Goal: Task Accomplishment & Management: Manage account settings

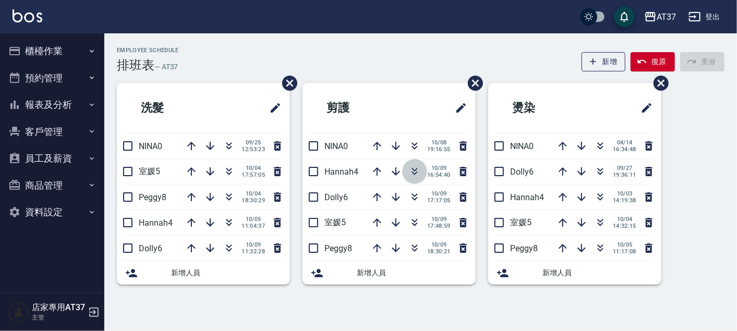
click at [416, 168] on icon "button" at bounding box center [415, 171] width 13 height 13
click at [416, 171] on icon "button" at bounding box center [415, 171] width 13 height 13
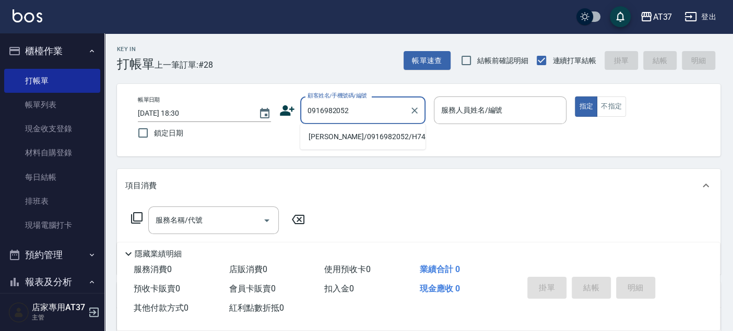
click at [351, 134] on li "[PERSON_NAME]/0916982052/H743" at bounding box center [362, 136] width 125 height 17
type input "[PERSON_NAME]/0916982052/H743"
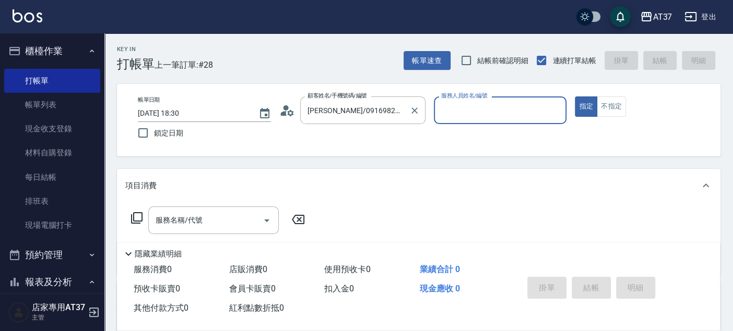
type input "[PERSON_NAME]-4"
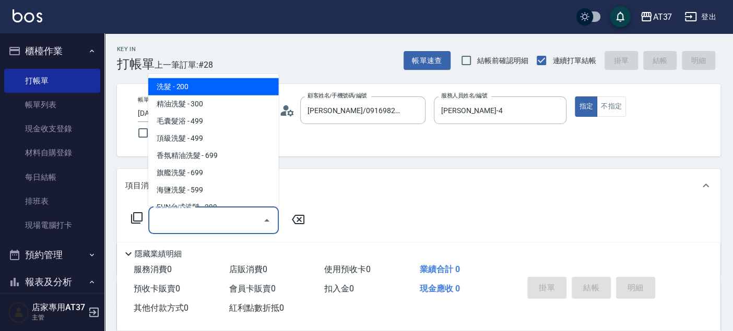
click at [194, 223] on div "服務名稱/代號 服務名稱/代號" at bounding box center [213, 221] width 130 height 28
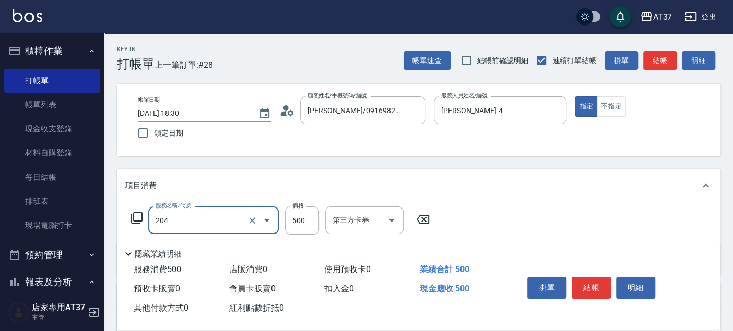
type input "A級洗+剪(204)"
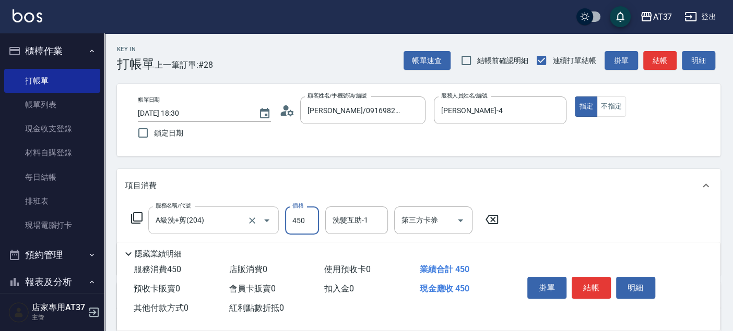
type input "450"
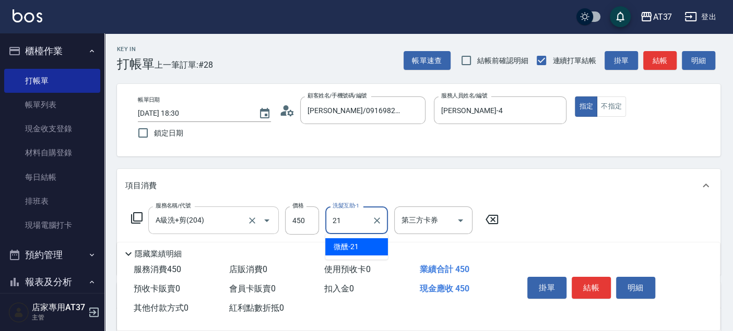
type input "微醺-21"
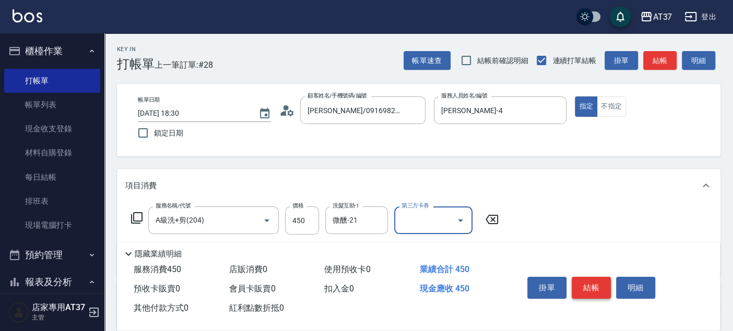
click at [580, 278] on button "結帳" at bounding box center [590, 288] width 39 height 22
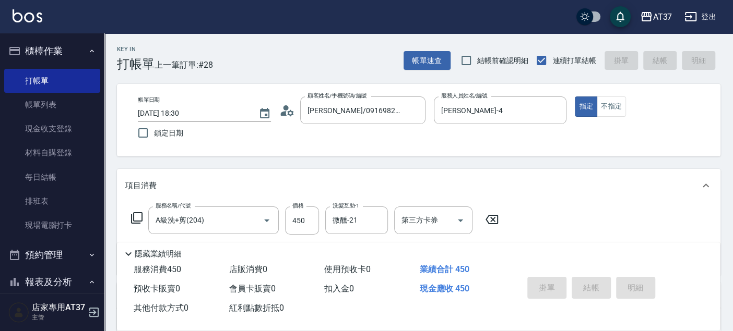
type input "2025/10/09 19:02"
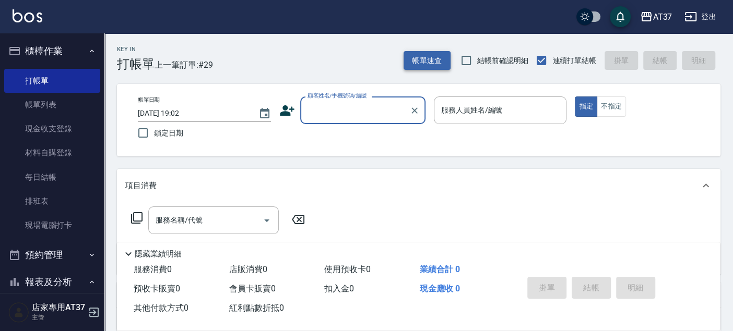
click at [413, 52] on button "帳單速查" at bounding box center [426, 60] width 47 height 19
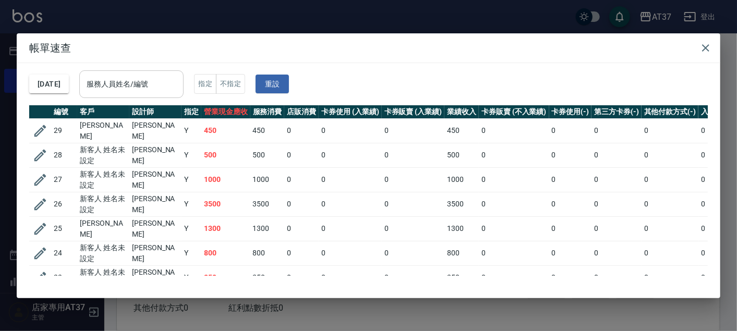
click at [147, 82] on div "服務人員姓名/編號 服務人員姓名/編號" at bounding box center [131, 84] width 104 height 28
type input "0900"
click at [178, 86] on icon "Clear" at bounding box center [172, 84] width 10 height 10
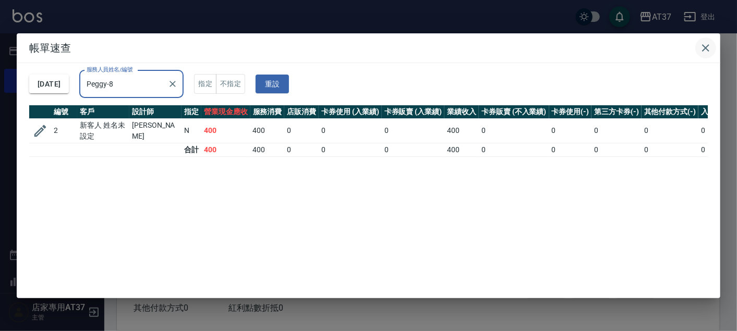
type input "Peggy-8"
click at [709, 42] on icon "button" at bounding box center [706, 48] width 13 height 13
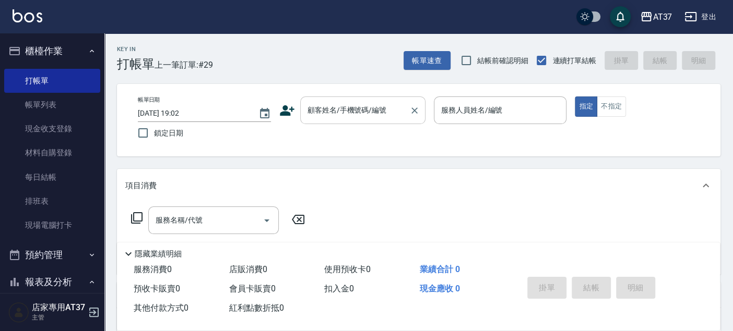
click at [379, 111] on input "顧客姓名/手機號碼/編號" at bounding box center [355, 110] width 100 height 18
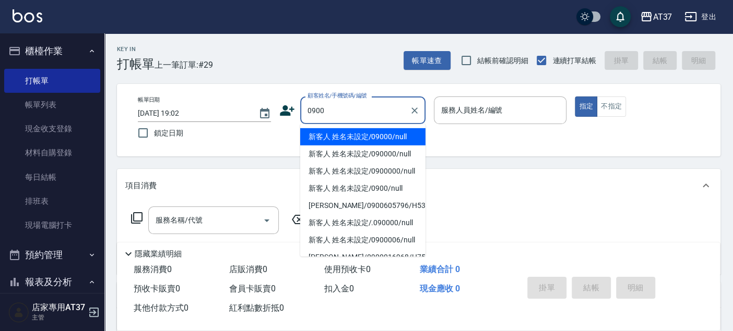
click at [372, 137] on li "新客人 姓名未設定/09000/null" at bounding box center [362, 136] width 125 height 17
type input "新客人 姓名未設定/09000/null"
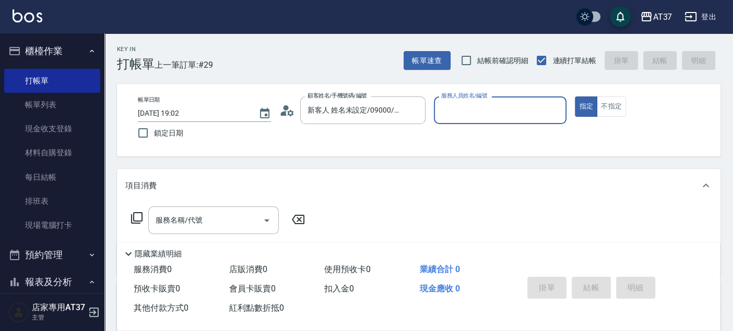
click at [459, 128] on p at bounding box center [500, 129] width 133 height 11
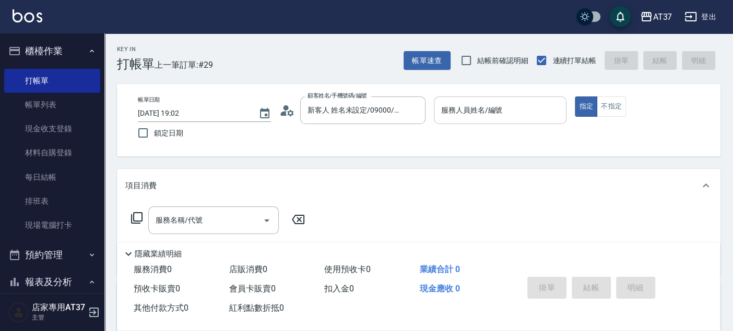
click at [461, 118] on input "服務人員姓名/編號" at bounding box center [500, 110] width 124 height 18
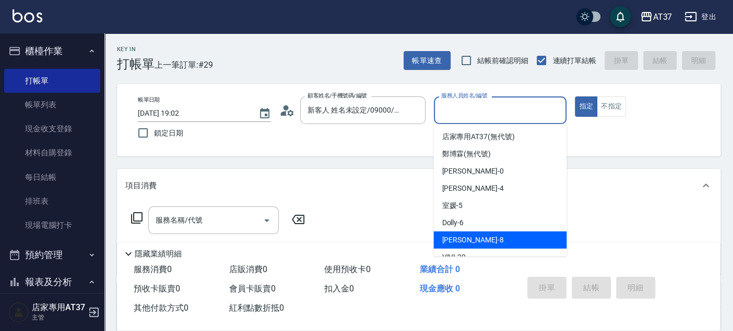
click at [485, 234] on div "Peggy -8" at bounding box center [499, 240] width 133 height 17
type input "Peggy-8"
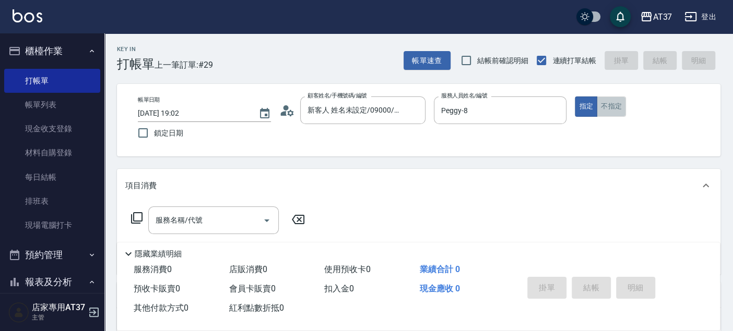
click at [614, 112] on button "不指定" at bounding box center [610, 107] width 29 height 20
click at [245, 217] on input "服務名稱/代號" at bounding box center [205, 220] width 105 height 18
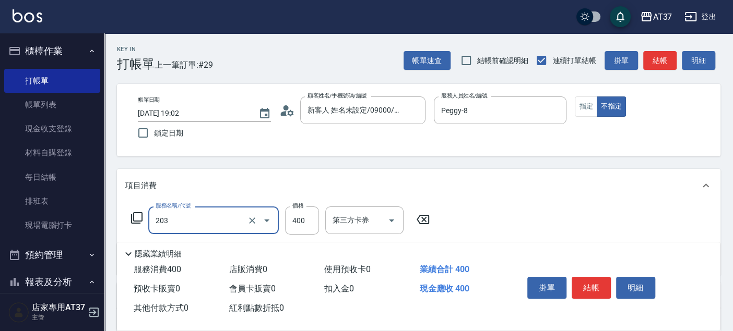
type input "B級洗+剪(203)"
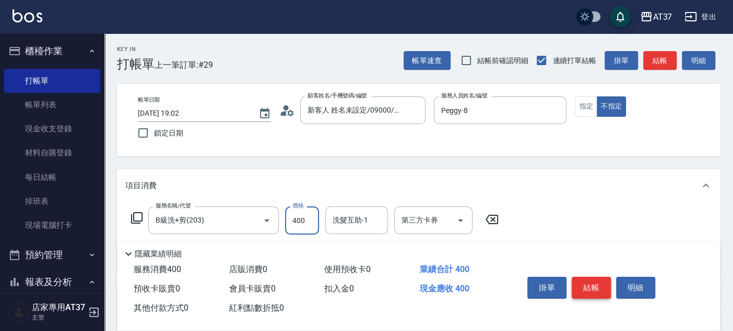
click at [595, 286] on button "結帳" at bounding box center [590, 288] width 39 height 22
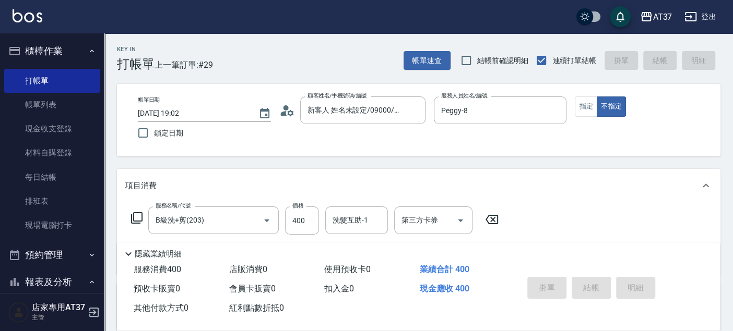
type input "2025/10/09 19:05"
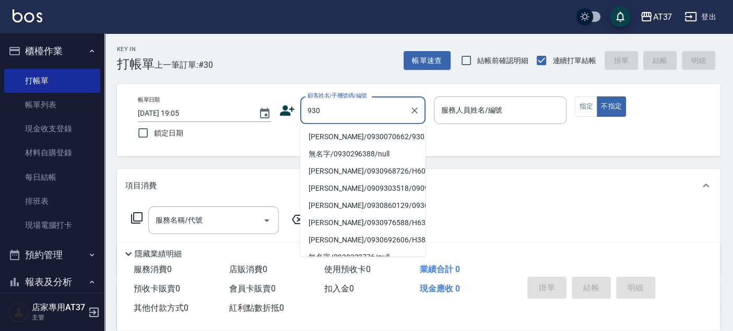
click at [362, 135] on li "楊振遠/0930070662/930" at bounding box center [362, 136] width 125 height 17
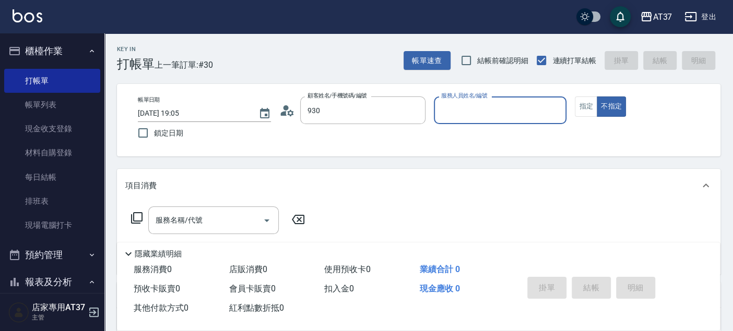
type input "楊振遠/0930070662/930"
type input "Peggy-8"
click at [582, 101] on button "指定" at bounding box center [585, 107] width 22 height 20
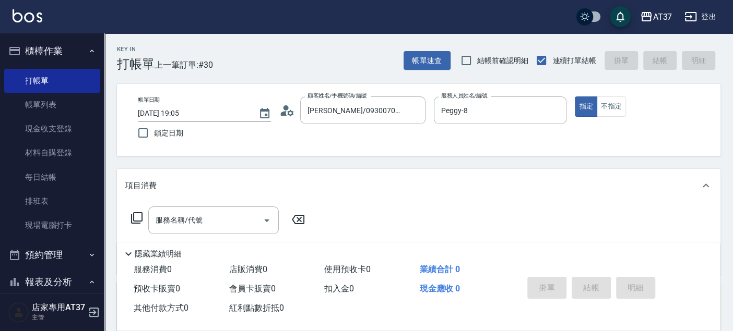
click at [201, 218] on div "服務名稱/代號 服務名稱/代號" at bounding box center [213, 221] width 130 height 28
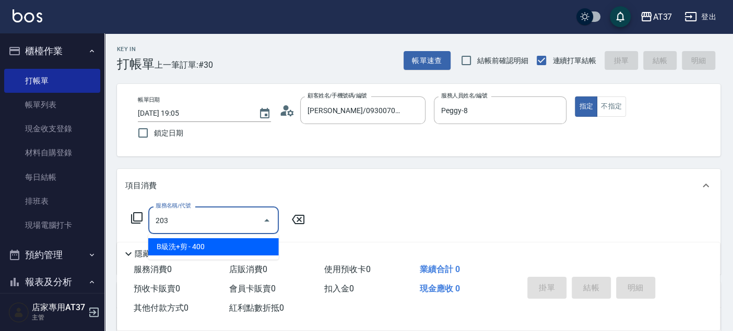
type input "B級洗+剪(203)"
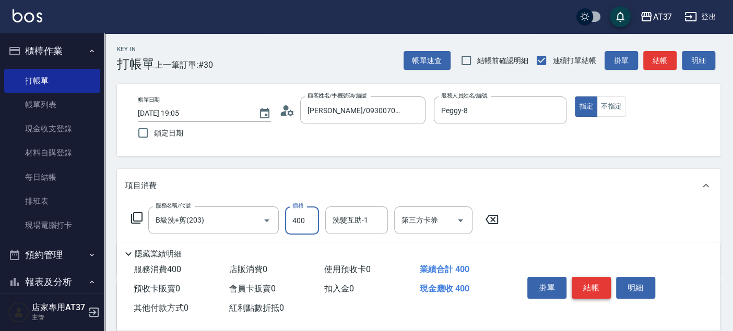
click at [605, 280] on button "結帳" at bounding box center [590, 288] width 39 height 22
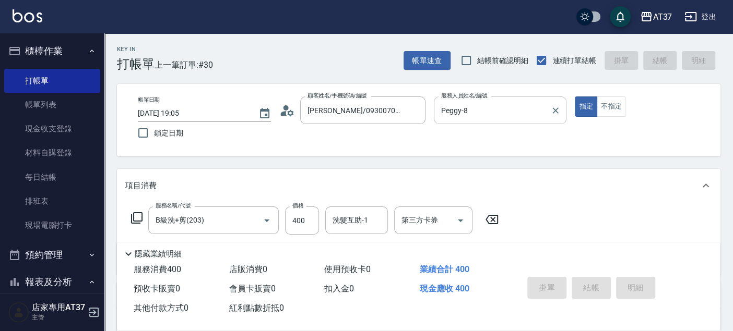
type input "2025/10/09 19:06"
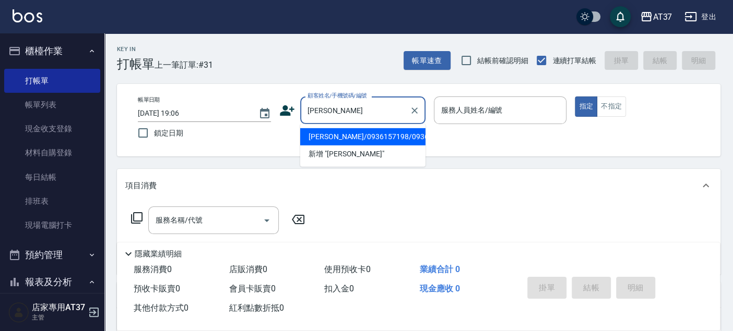
click at [353, 133] on li "劉敦文/0936157198/0936157198" at bounding box center [362, 136] width 125 height 17
type input "劉敦文/0936157198/0936157198"
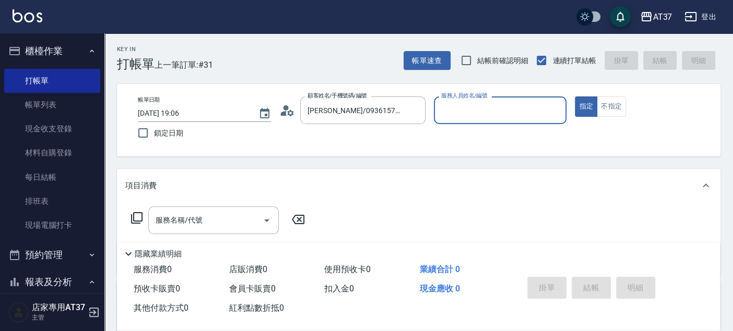
type input "Peggy-8"
click at [225, 221] on input "服務名稱/代號" at bounding box center [205, 220] width 105 height 18
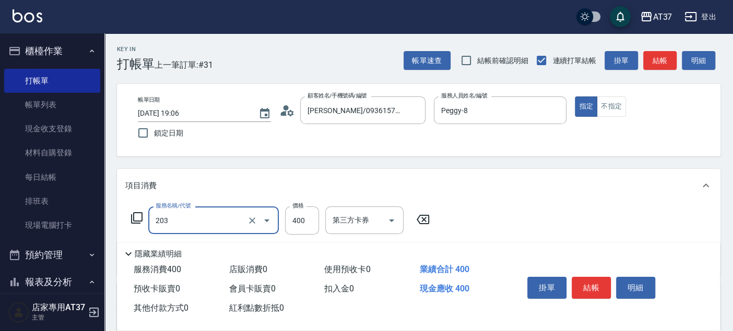
type input "B級洗+剪(203)"
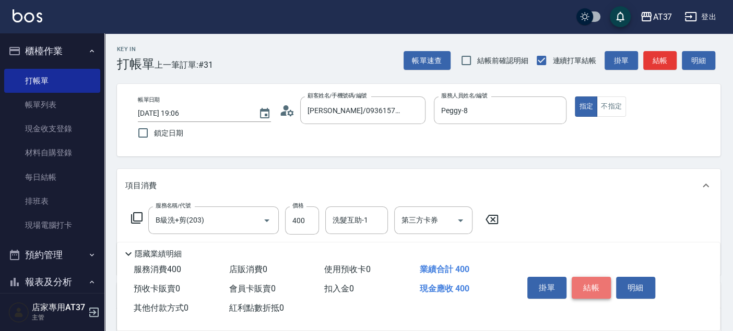
click at [604, 282] on button "結帳" at bounding box center [590, 288] width 39 height 22
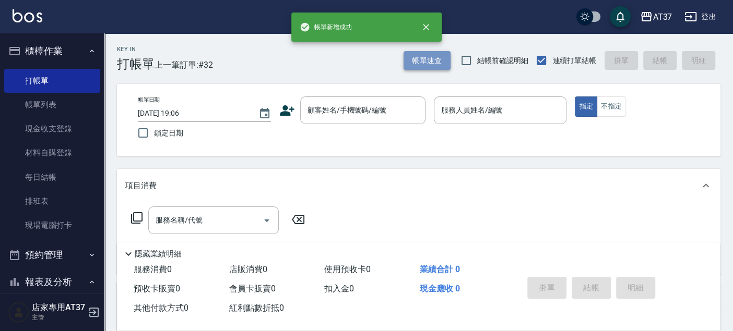
click at [440, 57] on button "帳單速查" at bounding box center [426, 60] width 47 height 19
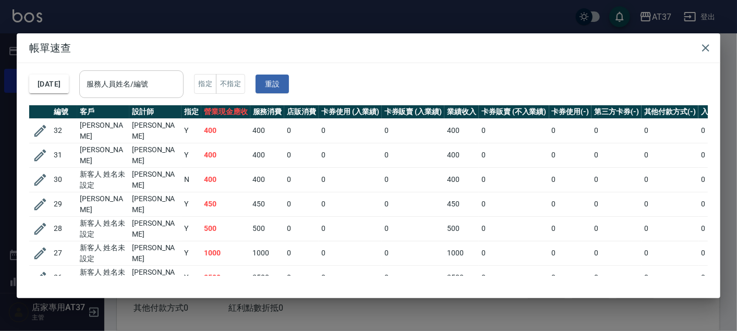
click at [175, 80] on input "服務人員姓名/編號" at bounding box center [131, 84] width 95 height 18
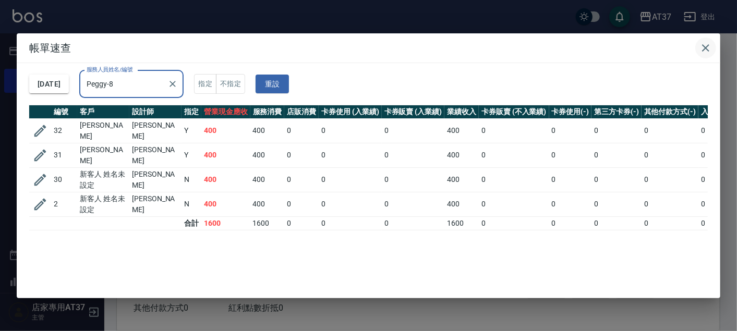
type input "Peggy-8"
click at [709, 44] on icon "button" at bounding box center [705, 47] width 7 height 7
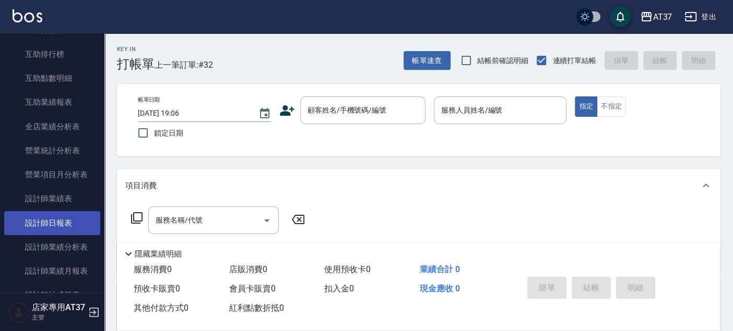
scroll to position [405, 0]
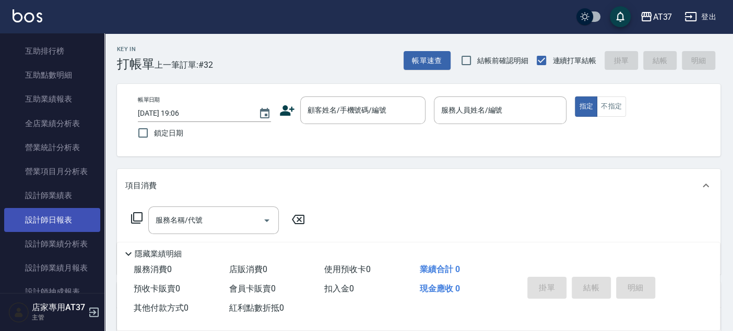
click at [56, 219] on link "設計師日報表" at bounding box center [52, 220] width 96 height 24
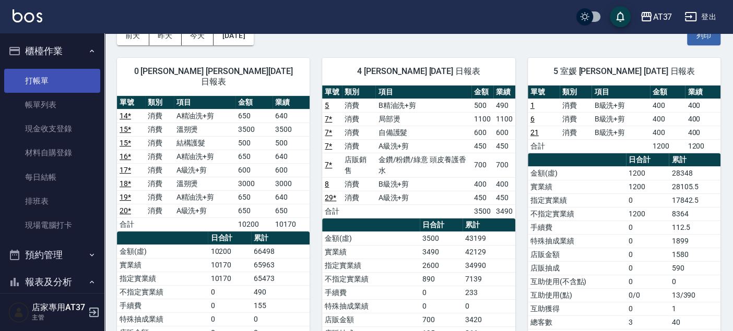
click at [57, 72] on link "打帳單" at bounding box center [52, 81] width 96 height 24
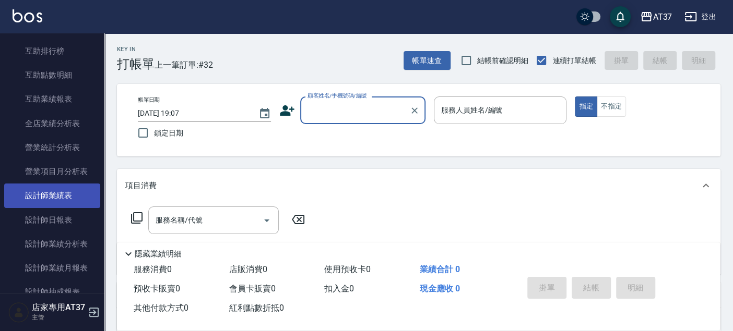
scroll to position [463, 0]
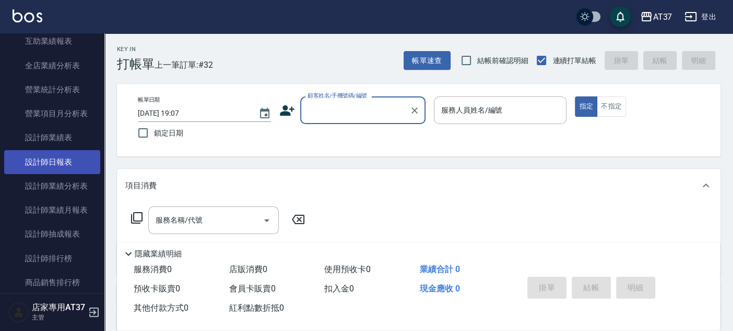
click at [77, 153] on link "設計師日報表" at bounding box center [52, 162] width 96 height 24
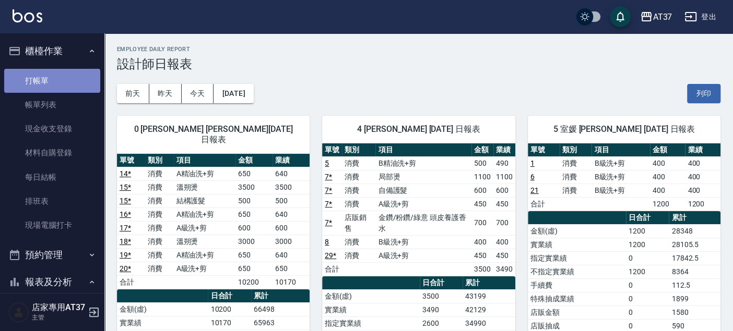
click at [68, 77] on link "打帳單" at bounding box center [52, 81] width 96 height 24
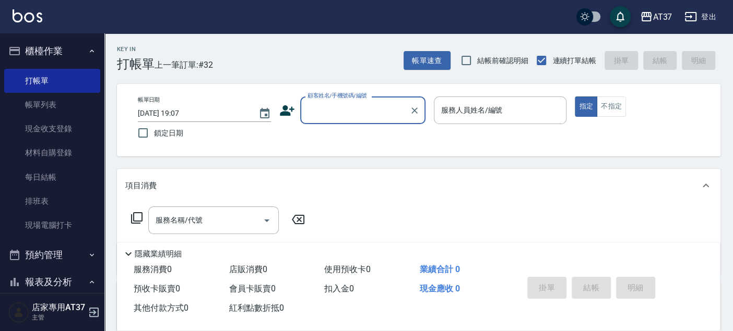
click at [290, 110] on icon at bounding box center [287, 111] width 16 height 16
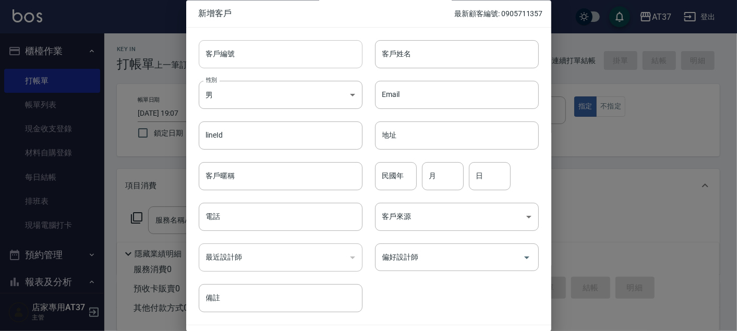
click at [305, 56] on input "客戶編號" at bounding box center [281, 54] width 164 height 28
drag, startPoint x: 293, startPoint y: 60, endPoint x: 150, endPoint y: 39, distance: 144.6
click at [164, 42] on div "新增客戶 最新顧客編號: 0905711357 客戶編號 0975340497 ​ 客戶編號 客戶姓名 客戶姓名 性別 男 MALE 性別 Email Ema…" at bounding box center [368, 165] width 737 height 331
type input "0975340497"
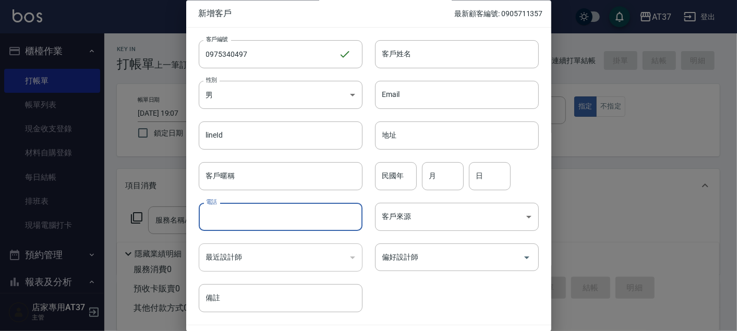
paste input "0975340497"
type input "0975340497"
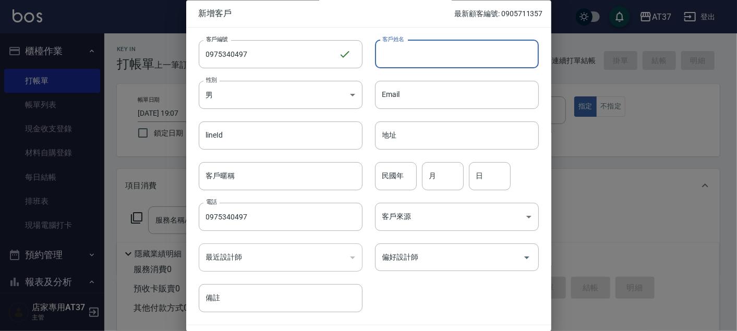
click at [445, 56] on input "客戶姓名" at bounding box center [457, 54] width 164 height 28
type input "陳彥旭"
click at [409, 175] on input "民國年" at bounding box center [396, 176] width 42 height 28
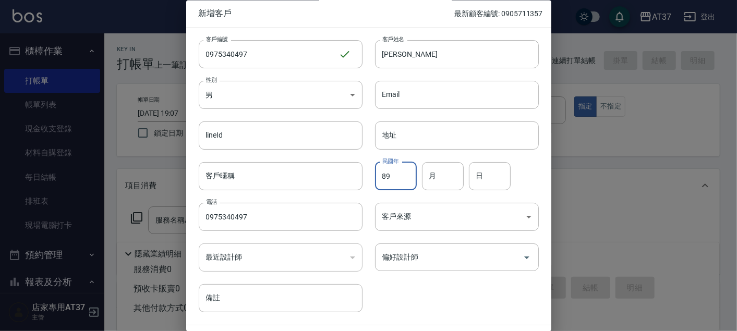
type input "89"
type input "11"
type input "30"
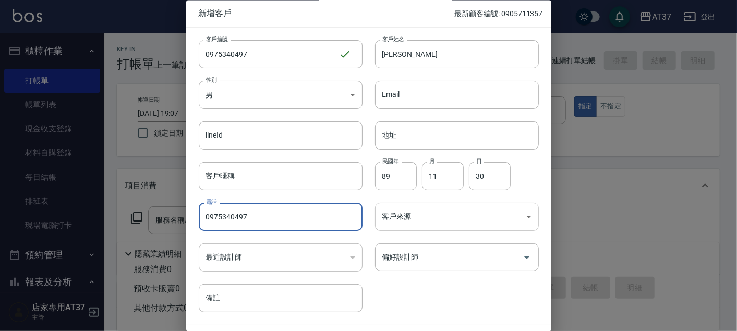
click at [427, 215] on body "AT37 登出 櫃檯作業 打帳單 帳單列表 現金收支登錄 材料自購登錄 每日結帳 排班表 現場電腦打卡 預約管理 預約管理 單日預約紀錄 單週預約紀錄 報表及…" at bounding box center [368, 253] width 737 height 507
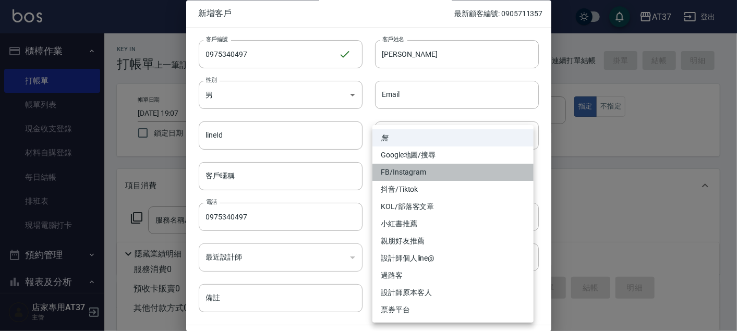
click at [425, 174] on li "FB/Instagram" at bounding box center [453, 172] width 161 height 17
type input "FB/Instagram"
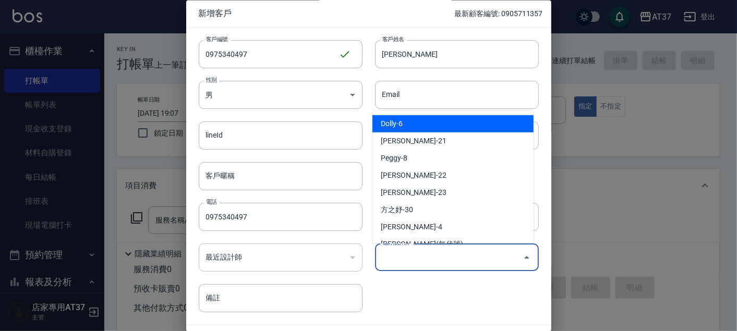
click at [435, 250] on input "偏好設計師" at bounding box center [449, 258] width 139 height 18
click at [426, 124] on li "Dolly-6" at bounding box center [453, 123] width 161 height 17
type input "Dolly"
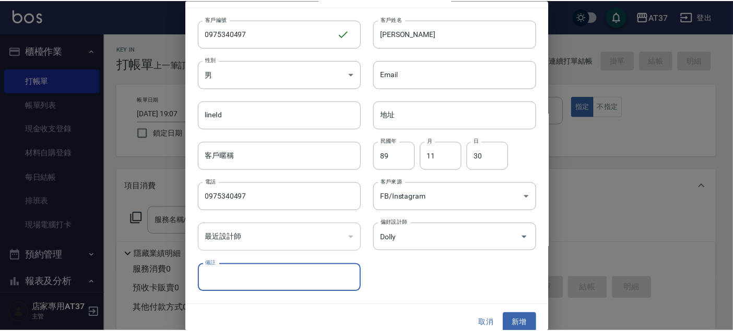
scroll to position [30, 0]
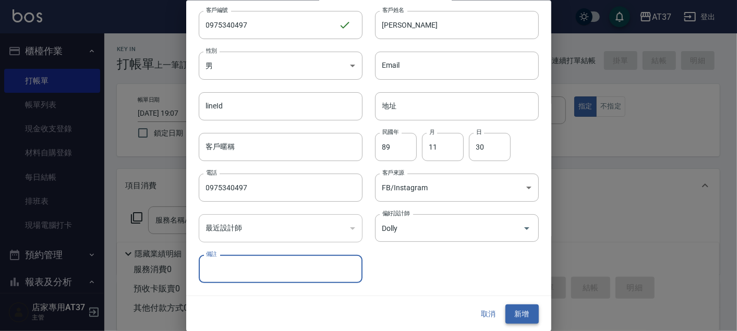
click at [523, 314] on button "新增" at bounding box center [522, 314] width 33 height 19
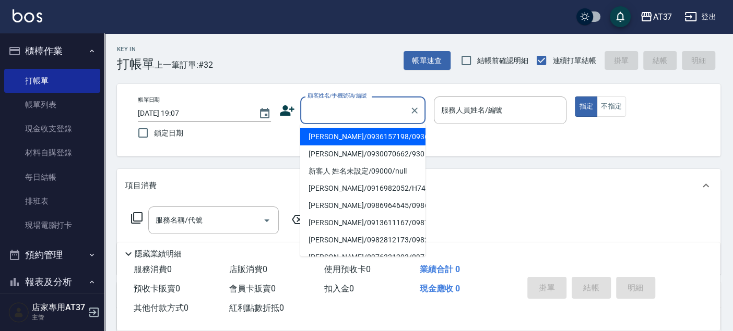
paste input "0975340497"
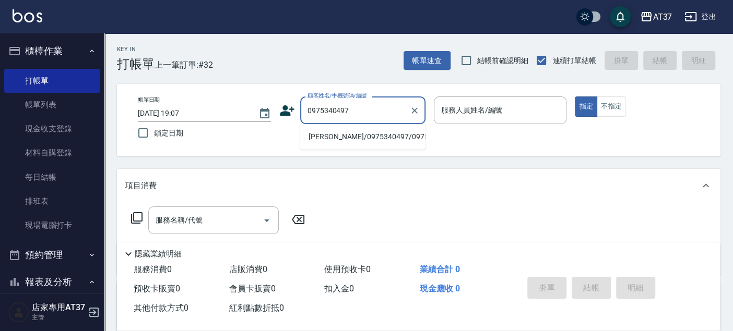
click at [378, 143] on li "陳彥旭/0975340497/0975340497" at bounding box center [362, 136] width 125 height 17
type input "陳彥旭/0975340497/0975340497"
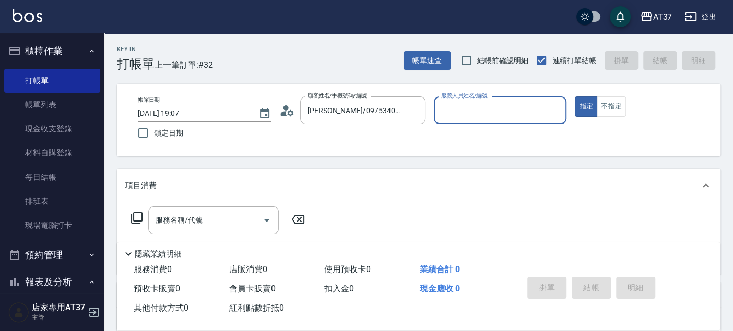
type input "Dolly-6"
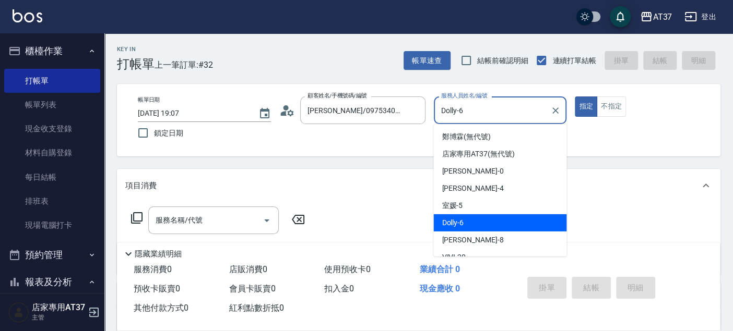
click at [485, 112] on input "Dolly-6" at bounding box center [492, 110] width 108 height 18
type button "true"
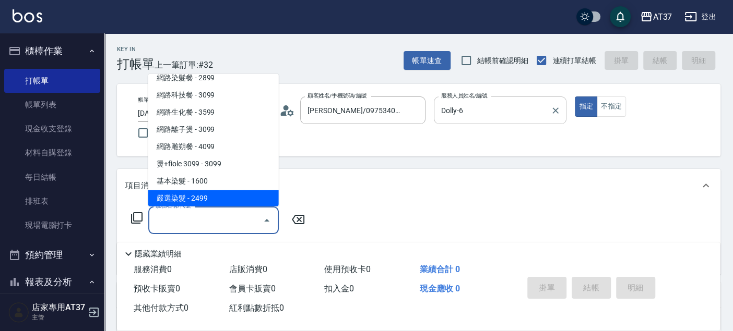
scroll to position [1036, 0]
type input "頂級染髮(403)"
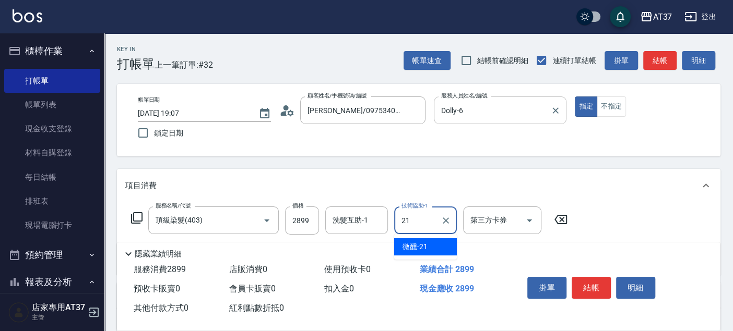
type input "微醺-21"
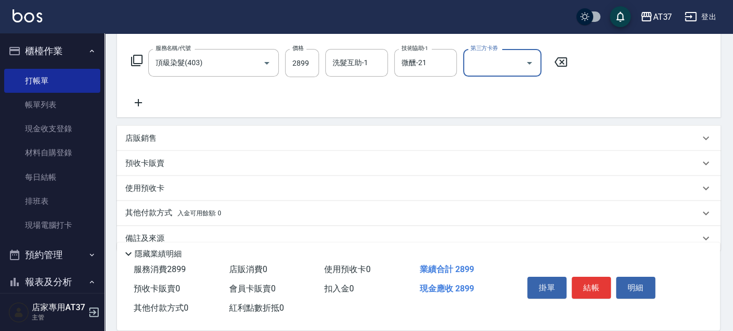
scroll to position [174, 0]
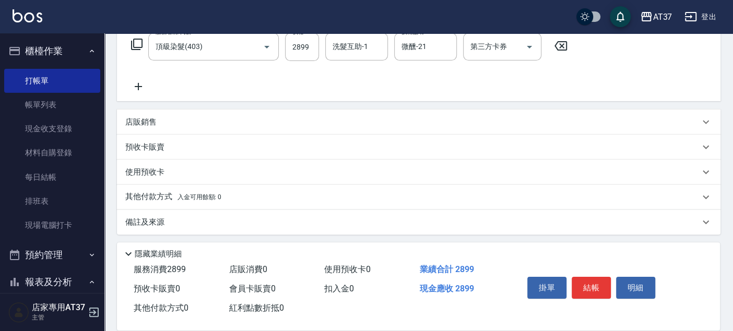
click at [151, 126] on p "店販銷售" at bounding box center [140, 122] width 31 height 11
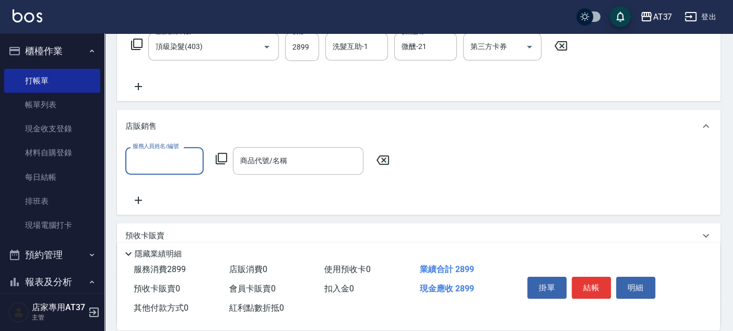
scroll to position [0, 0]
click at [296, 49] on input "2899" at bounding box center [302, 47] width 34 height 28
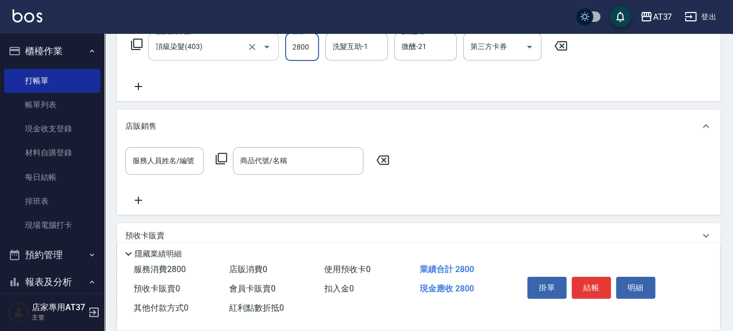
click at [267, 47] on icon "Open" at bounding box center [266, 47] width 13 height 13
type input "2800"
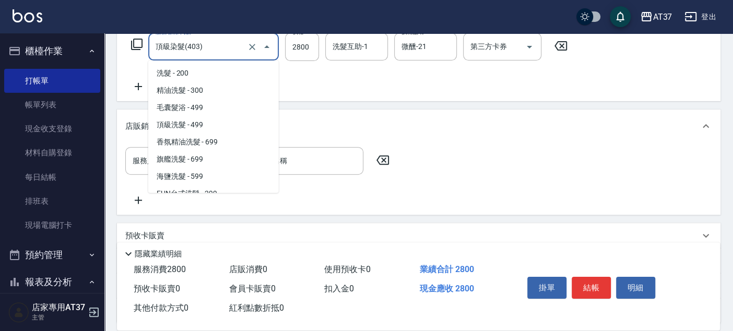
scroll to position [1036, 0]
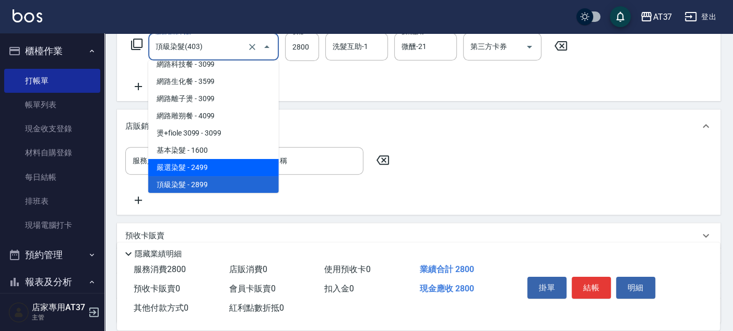
click at [231, 170] on span "嚴選染髮 - 2499" at bounding box center [213, 167] width 130 height 17
type input "嚴選染髮(402)"
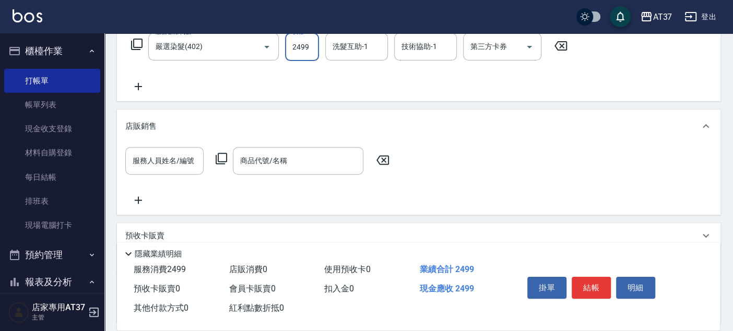
click at [301, 53] on input "2499" at bounding box center [302, 47] width 34 height 28
type input "2800"
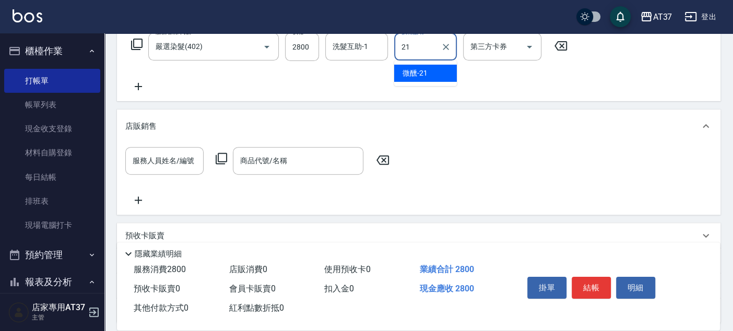
type input "微醺-21"
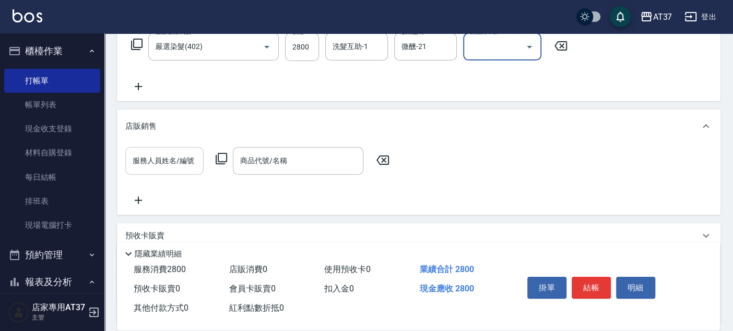
click at [180, 155] on div "服務人員姓名/編號 服務人員姓名/編號" at bounding box center [164, 161] width 78 height 28
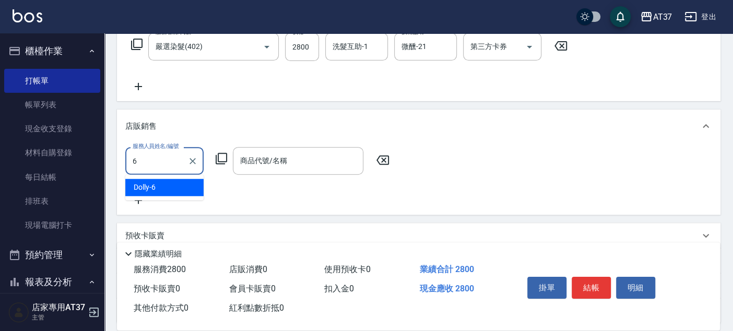
type input "Dolly-6"
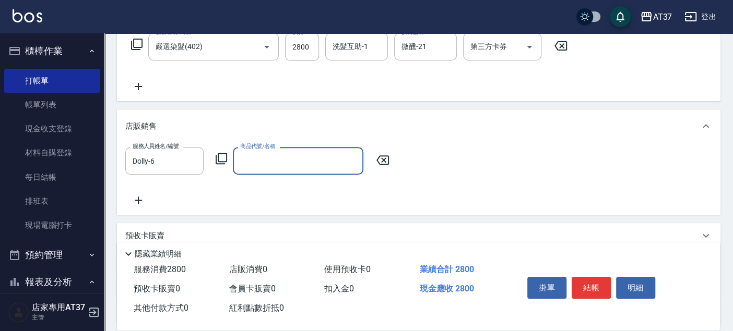
click at [223, 162] on icon at bounding box center [221, 158] width 13 height 13
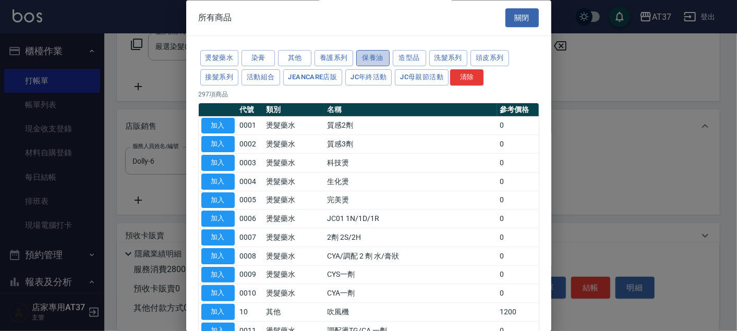
click at [384, 58] on button "保養油" at bounding box center [372, 59] width 33 height 16
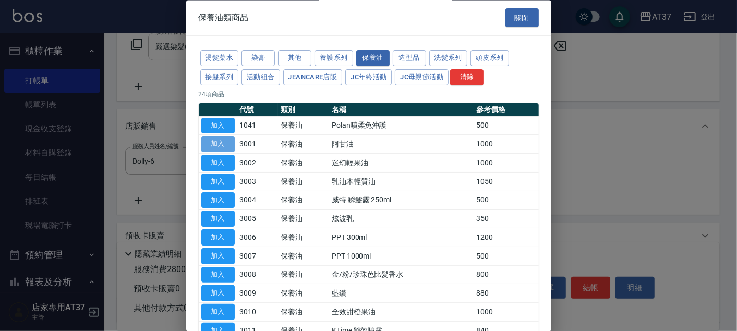
click at [222, 141] on button "加入" at bounding box center [217, 145] width 33 height 16
type input "阿甘油"
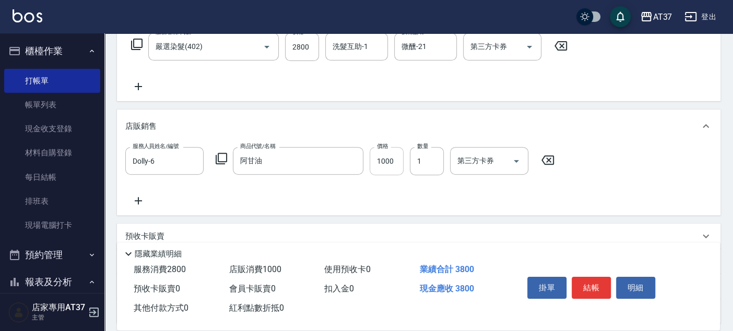
click at [401, 159] on input "1000" at bounding box center [386, 161] width 34 height 28
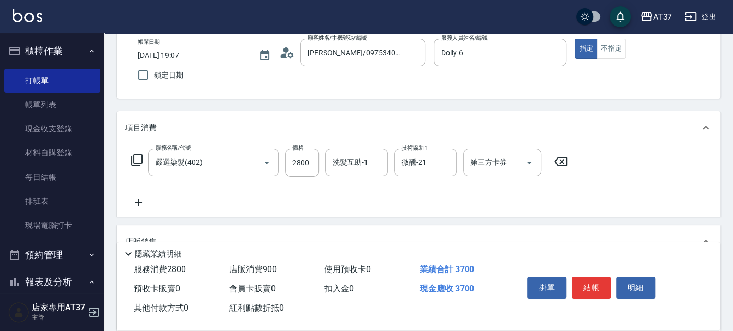
scroll to position [0, 0]
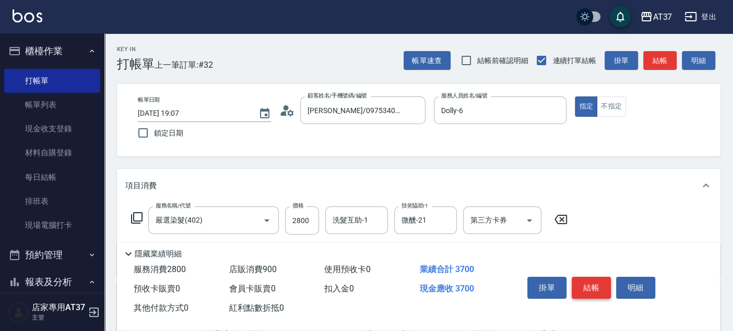
type input "900"
click at [601, 289] on button "結帳" at bounding box center [590, 288] width 39 height 22
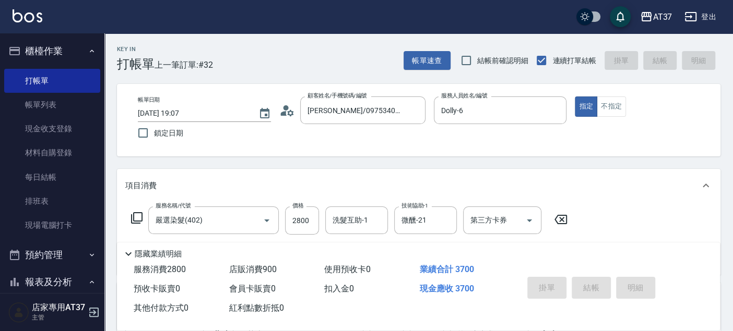
type input "2025/10/09 19:35"
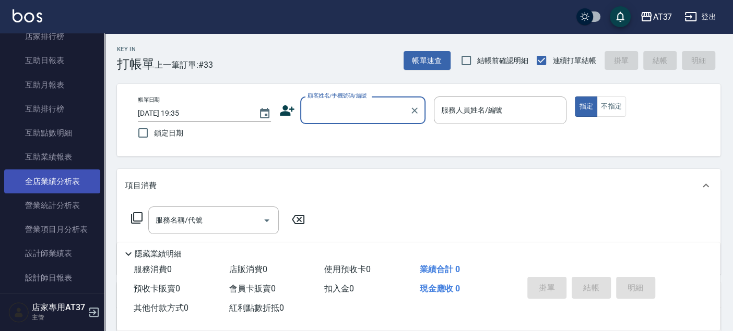
scroll to position [405, 0]
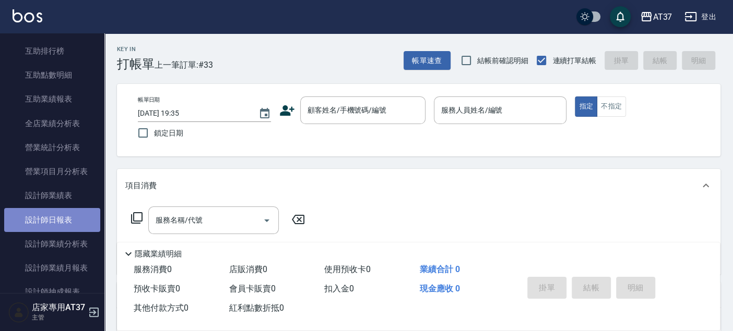
click at [73, 213] on link "設計師日報表" at bounding box center [52, 220] width 96 height 24
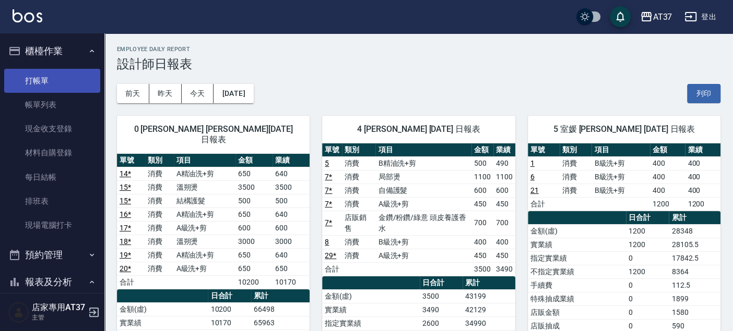
click at [52, 87] on link "打帳單" at bounding box center [52, 81] width 96 height 24
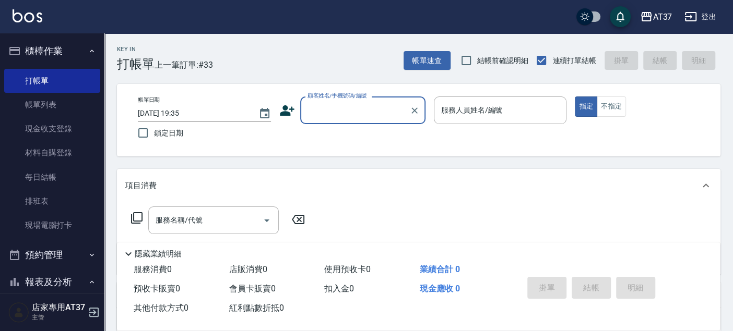
click at [324, 115] on input "顧客姓名/手機號碼/編號" at bounding box center [355, 110] width 100 height 18
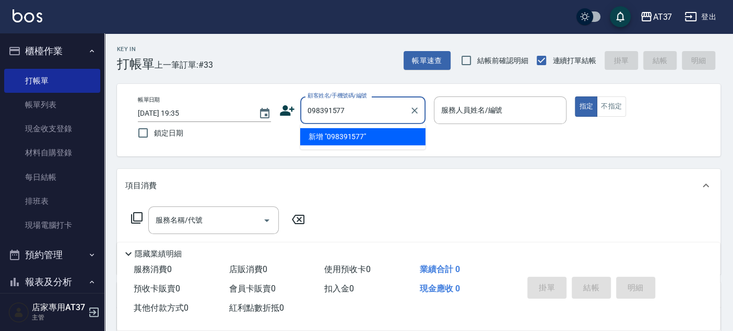
type input "0983915774"
click at [417, 112] on icon "Clear" at bounding box center [414, 110] width 10 height 10
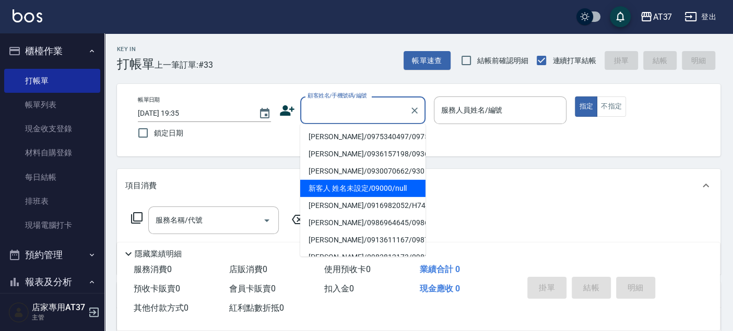
click at [375, 197] on li "新客人 姓名未設定/09000/null" at bounding box center [362, 188] width 125 height 17
type input "新客人 姓名未設定/09000/null"
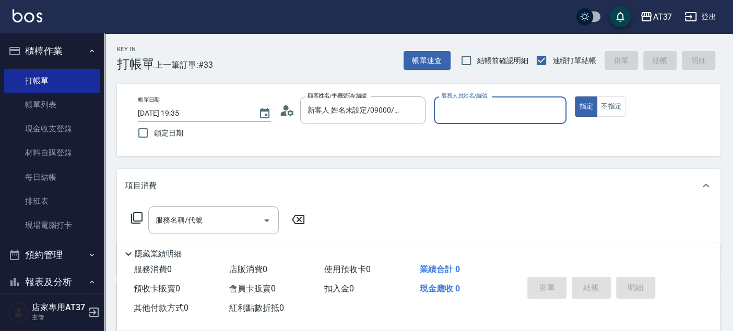
click at [477, 110] on input "服務人員姓名/編號" at bounding box center [500, 110] width 124 height 18
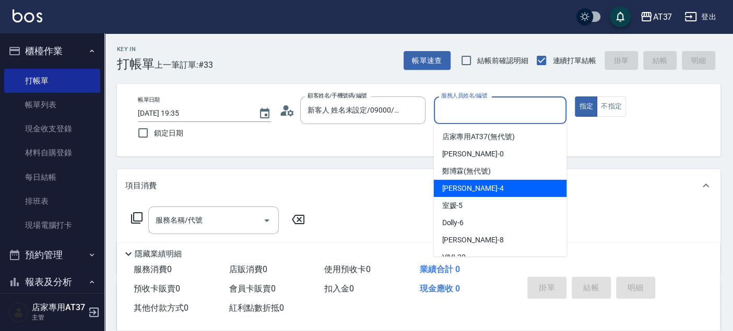
click at [481, 187] on div "Hannah -4" at bounding box center [499, 188] width 133 height 17
type input "Hannah-4"
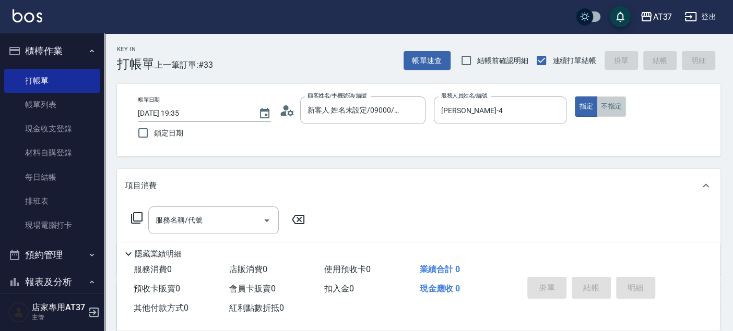
click at [618, 109] on button "不指定" at bounding box center [610, 107] width 29 height 20
click at [214, 218] on input "服務名稱/代號" at bounding box center [205, 220] width 105 height 18
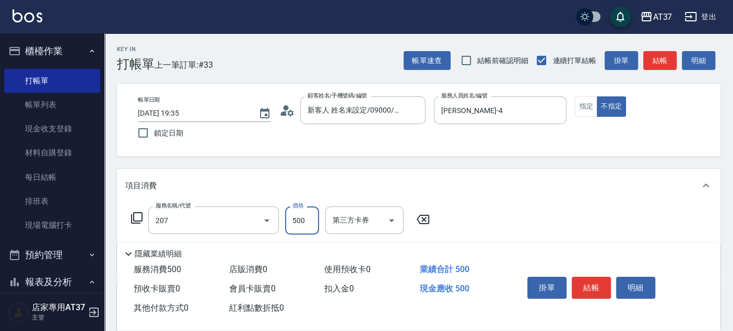
type input "B精油洗+剪(207)"
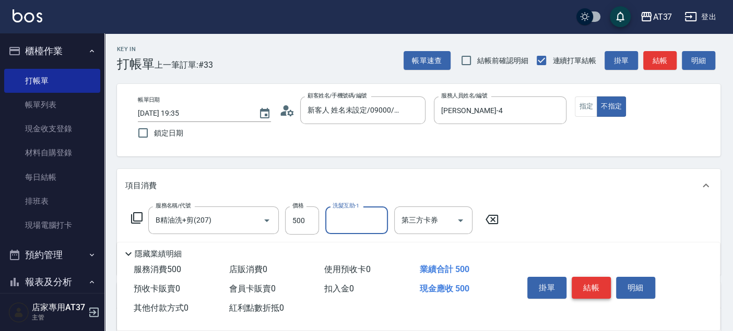
click at [577, 289] on button "結帳" at bounding box center [590, 288] width 39 height 22
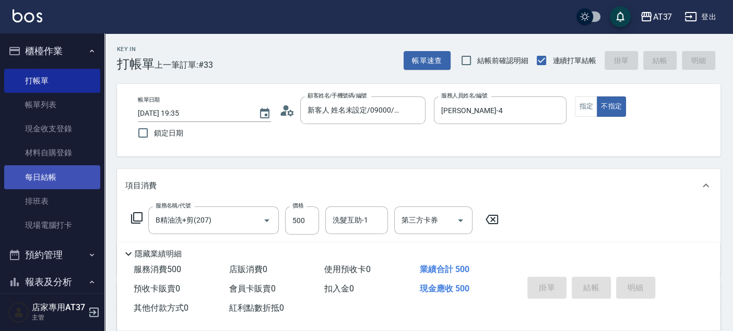
type input "2025/10/09 19:51"
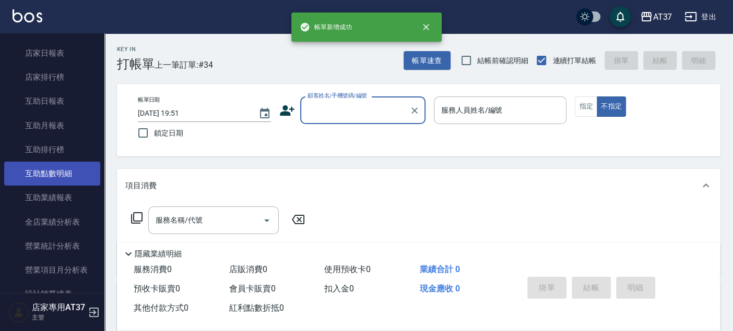
scroll to position [405, 0]
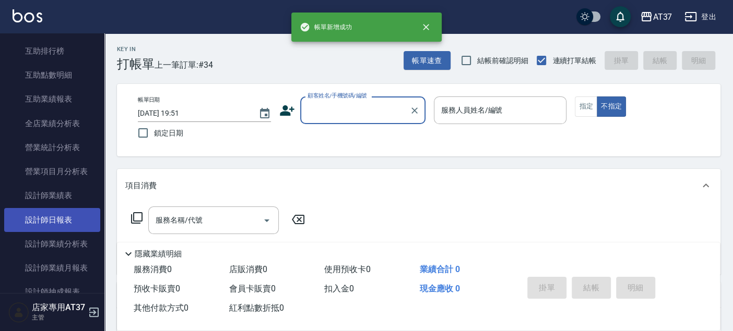
click at [71, 217] on link "設計師日報表" at bounding box center [52, 220] width 96 height 24
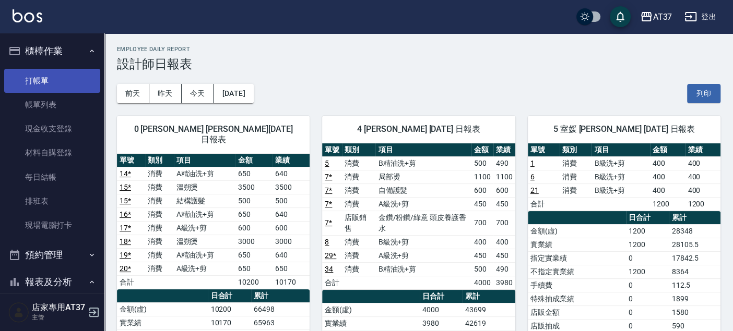
click at [32, 80] on link "打帳單" at bounding box center [52, 81] width 96 height 24
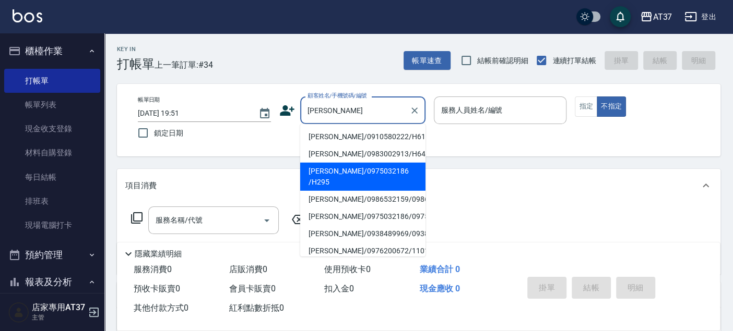
click at [374, 164] on li "陳廷奕/0975032186 /H295" at bounding box center [362, 177] width 125 height 28
type input "陳廷奕/0975032186 /H295"
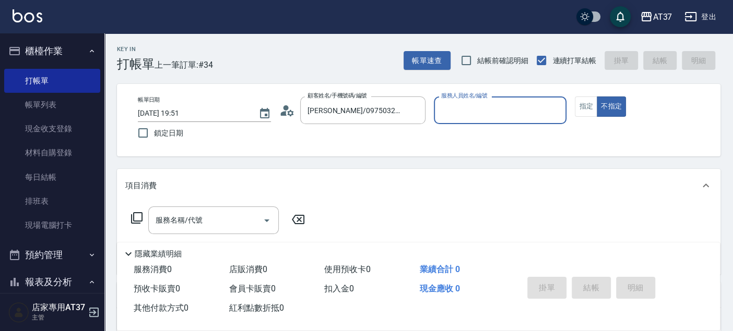
type input "Hannah-4"
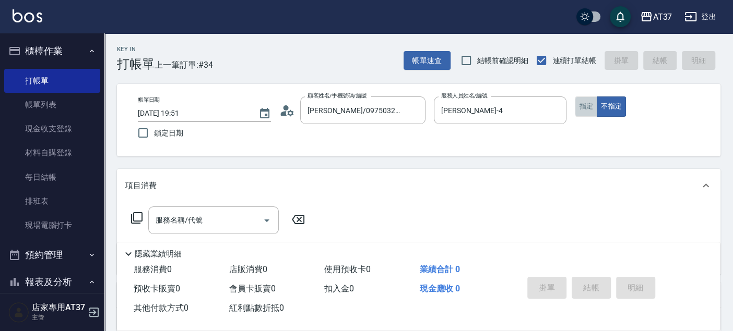
drag, startPoint x: 579, startPoint y: 107, endPoint x: 446, endPoint y: 153, distance: 141.2
click at [580, 107] on button "指定" at bounding box center [585, 107] width 22 height 20
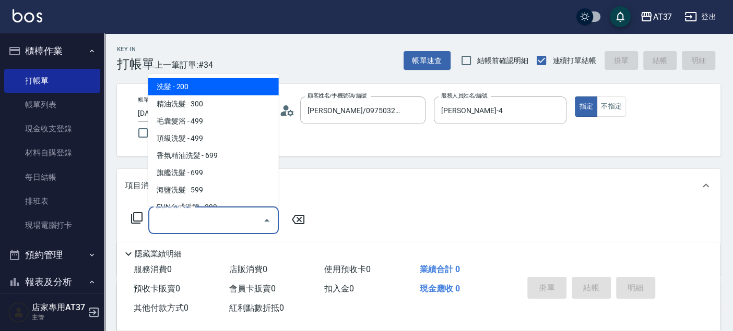
click at [235, 225] on input "服務名稱/代號" at bounding box center [205, 220] width 105 height 18
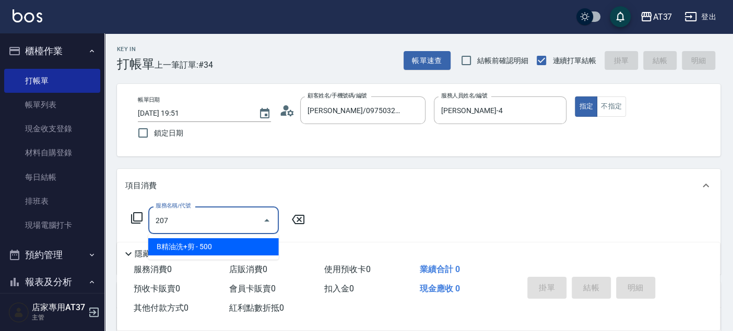
type input "B精油洗+剪(207)"
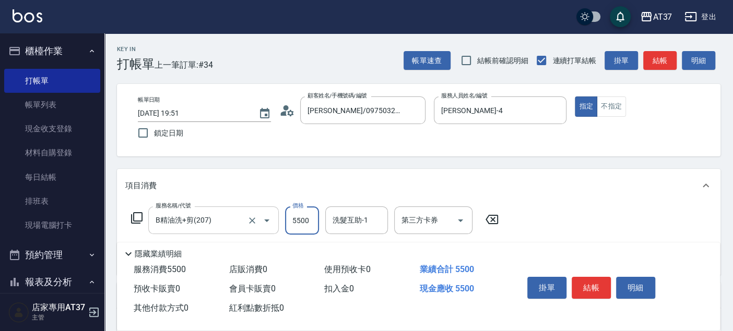
type input "5500"
type input "微醺-21"
click at [299, 222] on input "5500" at bounding box center [302, 221] width 34 height 28
type input "500"
click at [588, 280] on button "結帳" at bounding box center [590, 288] width 39 height 22
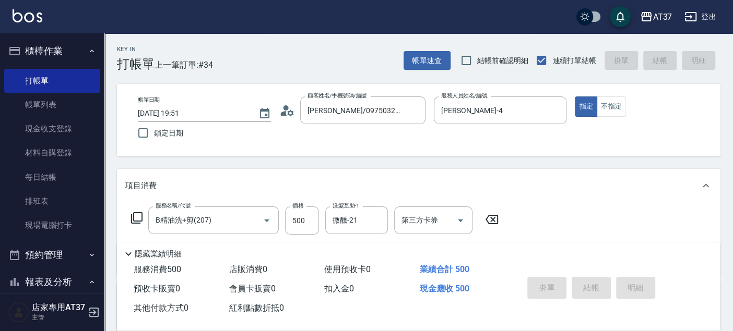
type input "2025/10/09 19:52"
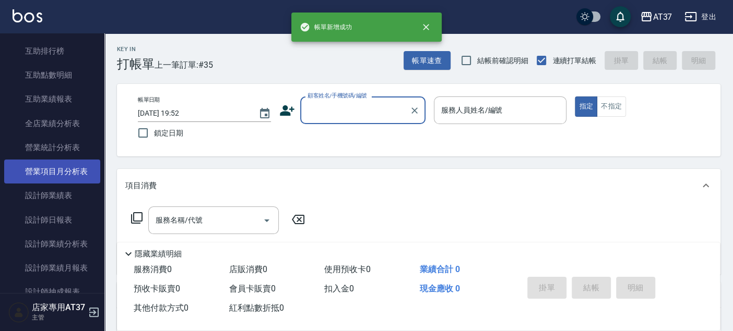
scroll to position [405, 0]
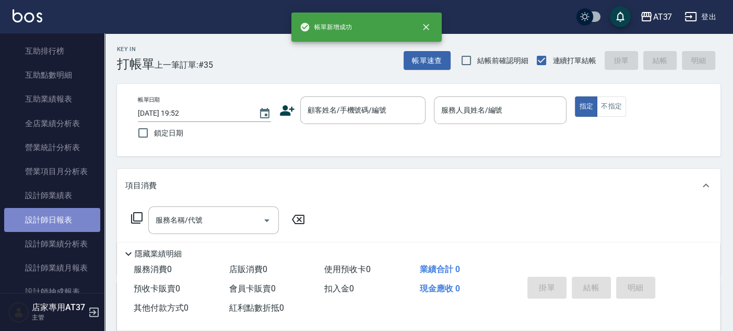
click at [62, 217] on link "設計師日報表" at bounding box center [52, 220] width 96 height 24
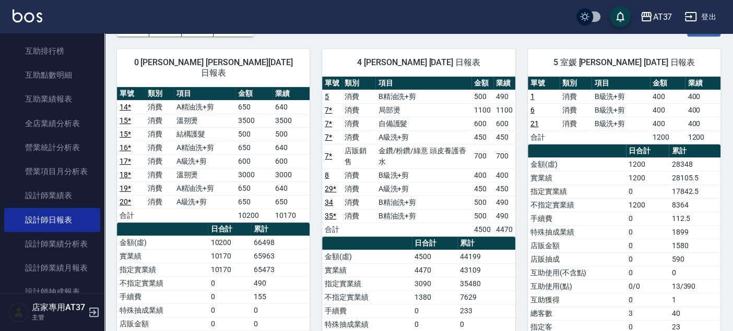
scroll to position [116, 0]
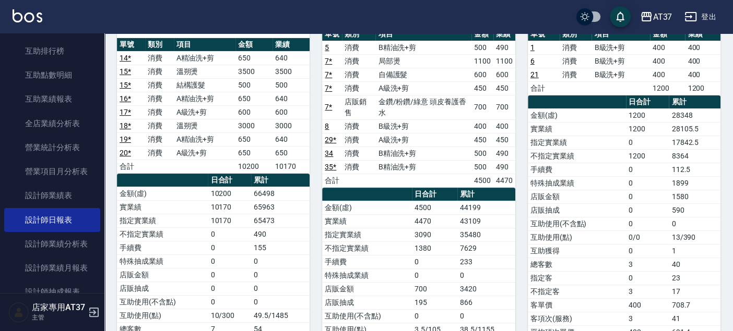
click at [332, 164] on link "35 *" at bounding box center [330, 167] width 11 height 8
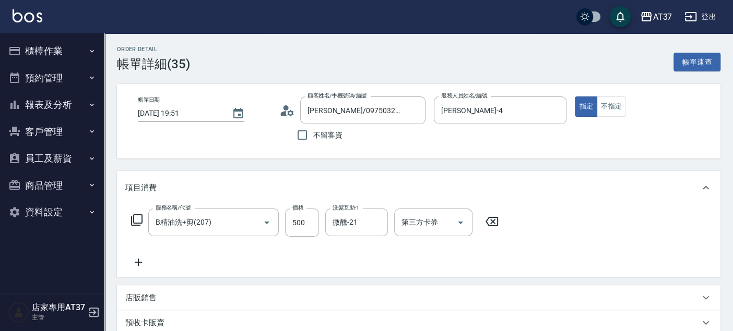
click at [252, 221] on icon "Clear" at bounding box center [252, 223] width 10 height 10
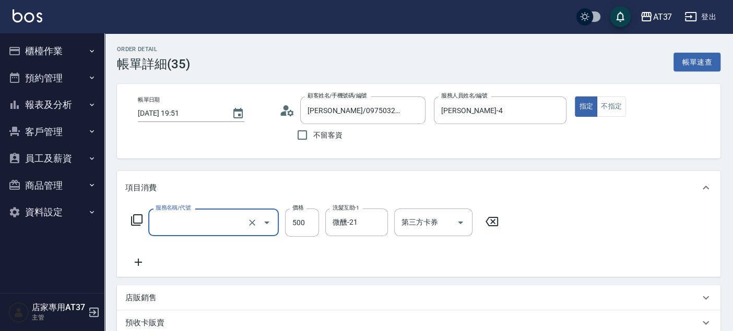
click at [195, 225] on input "服務名稱/代號" at bounding box center [199, 222] width 92 height 18
type input "A級洗+剪(204)"
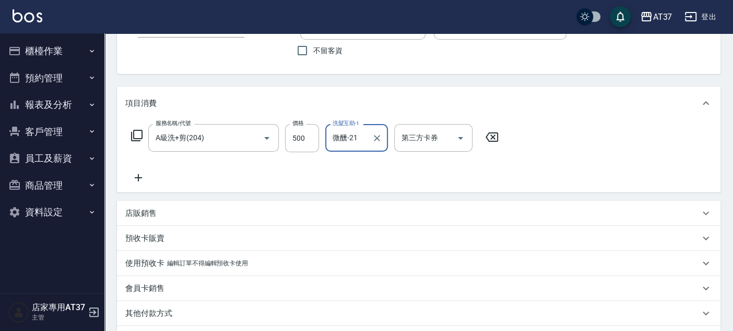
scroll to position [215, 0]
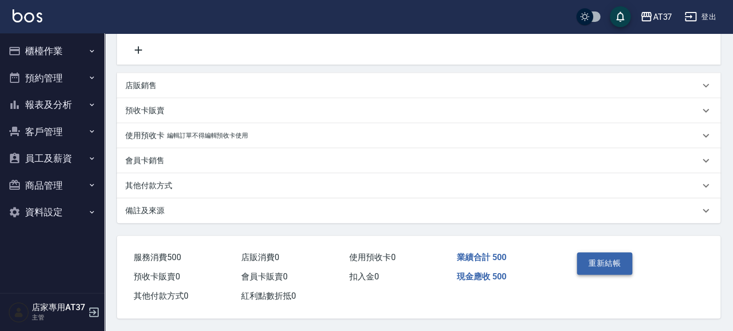
click at [602, 256] on button "重新結帳" at bounding box center [604, 264] width 55 height 22
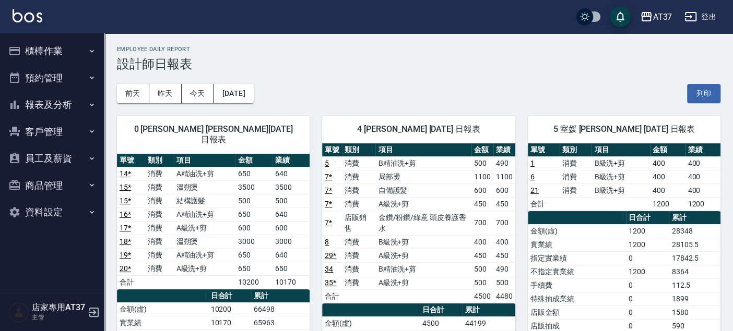
drag, startPoint x: 50, startPoint y: 47, endPoint x: 53, endPoint y: 71, distance: 24.7
click at [50, 47] on button "櫃檯作業" at bounding box center [52, 51] width 96 height 27
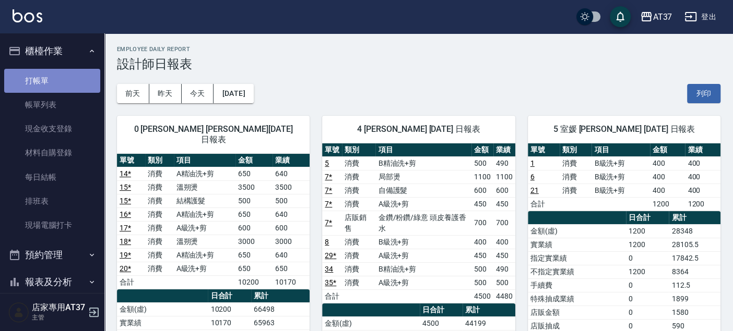
click at [54, 78] on link "打帳單" at bounding box center [52, 81] width 96 height 24
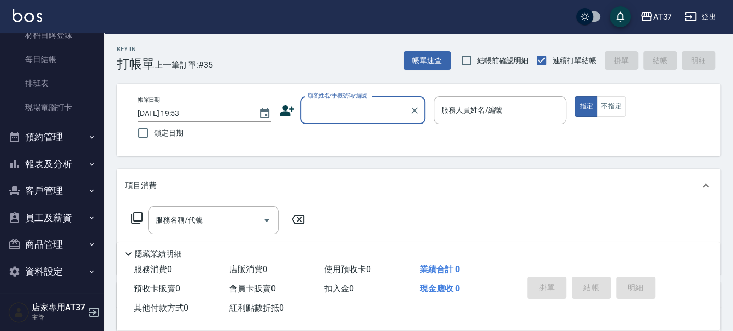
scroll to position [121, 0]
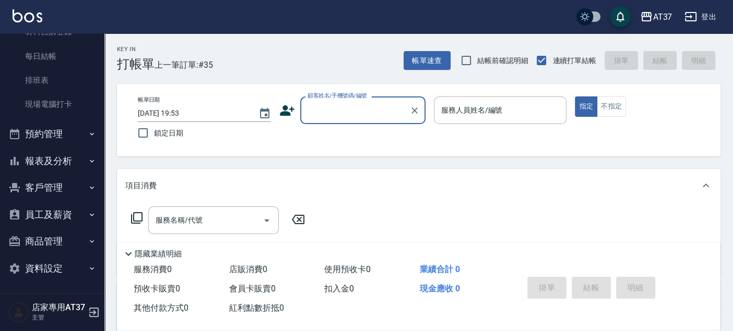
click at [67, 198] on button "客戶管理" at bounding box center [52, 187] width 96 height 27
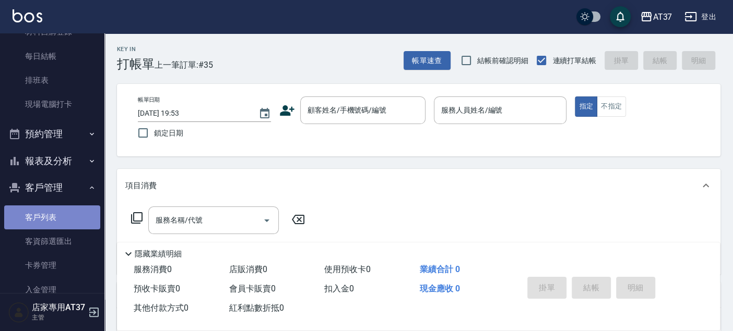
click at [64, 210] on link "客戶列表" at bounding box center [52, 218] width 96 height 24
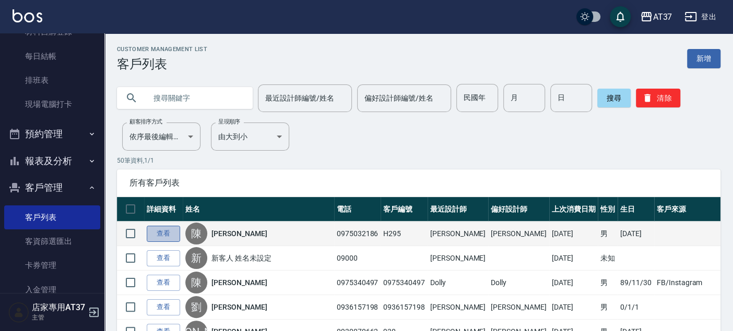
click at [179, 234] on link "查看" at bounding box center [163, 234] width 33 height 16
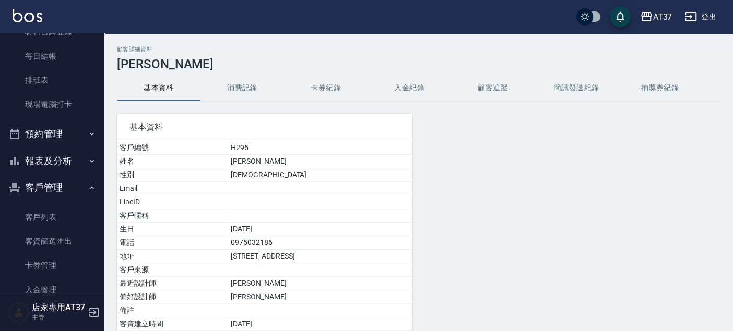
click at [247, 90] on button "消費記錄" at bounding box center [241, 88] width 83 height 25
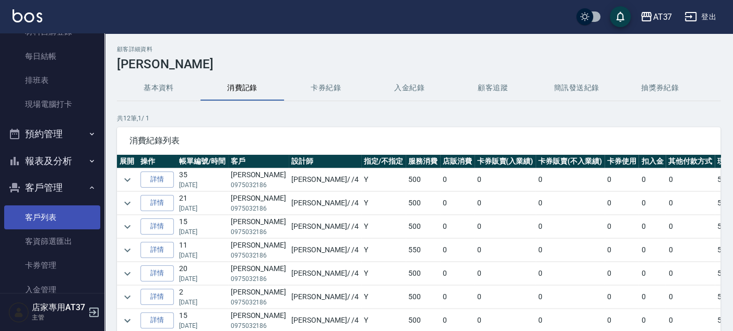
click at [29, 224] on link "客戶列表" at bounding box center [52, 218] width 96 height 24
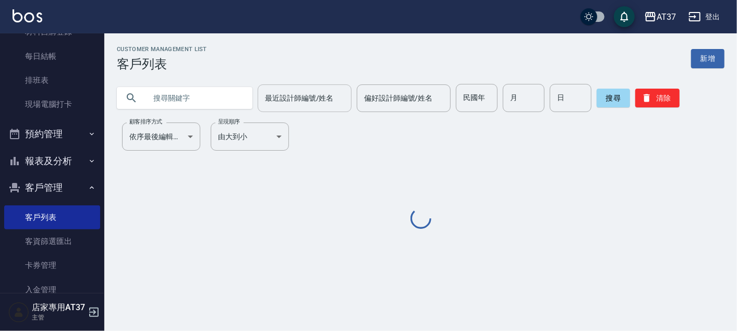
click at [284, 97] on input "最近設計師編號/姓名" at bounding box center [304, 98] width 85 height 18
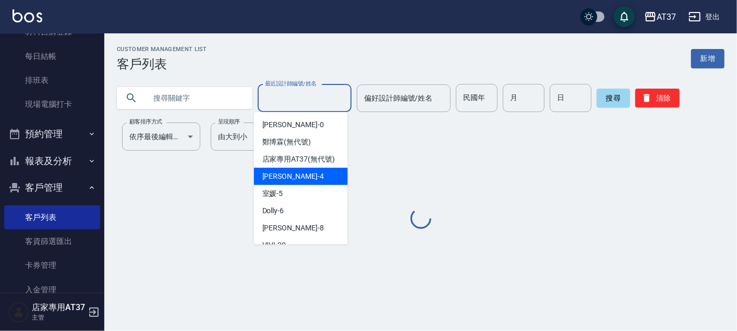
click at [300, 182] on div "Hannah -4" at bounding box center [301, 176] width 94 height 17
type input "Hannah-4"
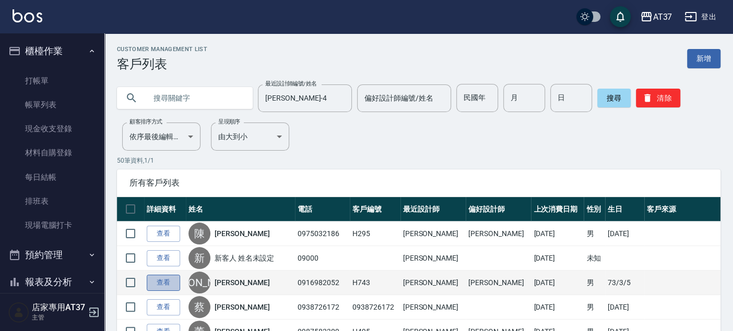
click at [165, 285] on link "查看" at bounding box center [163, 283] width 33 height 16
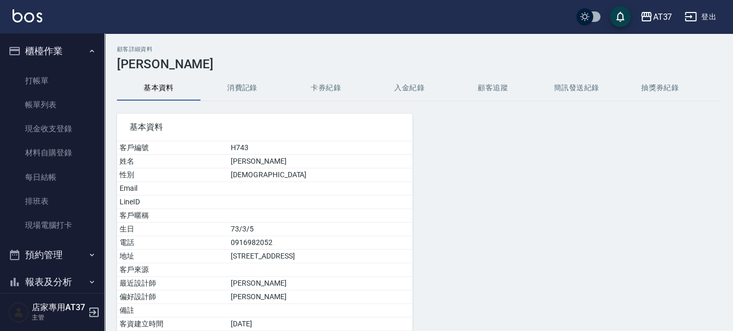
click at [234, 93] on button "消費記錄" at bounding box center [241, 88] width 83 height 25
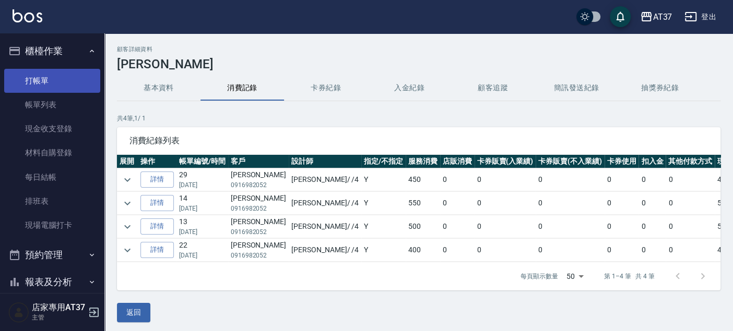
click at [56, 76] on link "打帳單" at bounding box center [52, 81] width 96 height 24
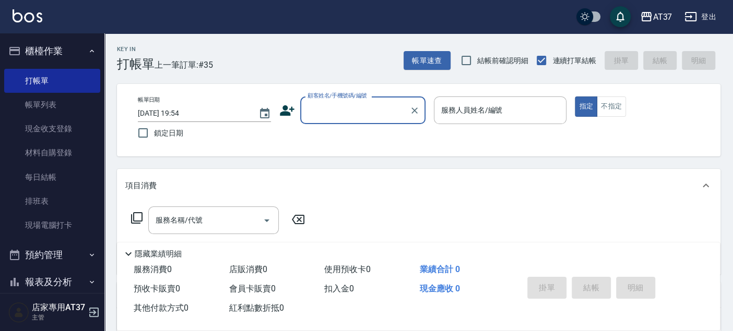
click at [389, 117] on input "顧客姓名/手機號碼/編號" at bounding box center [355, 110] width 100 height 18
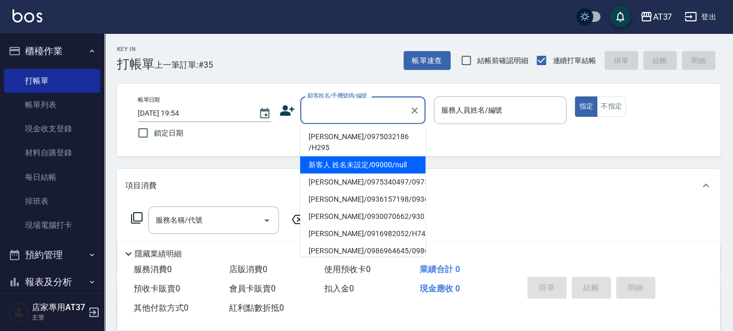
click at [394, 157] on li "新客人 姓名未設定/09000/null" at bounding box center [362, 165] width 125 height 17
type input "新客人 姓名未設定/09000/null"
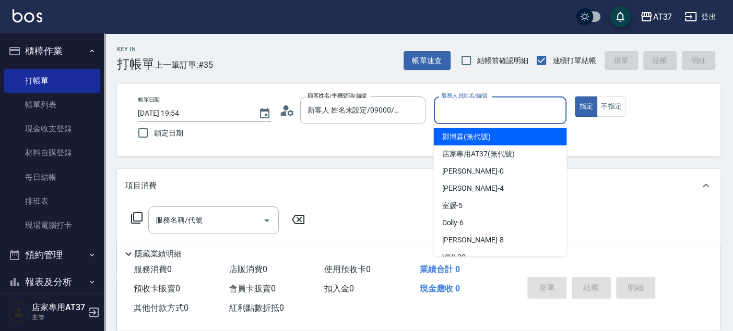
click at [451, 119] on input "服務人員姓名/編號" at bounding box center [500, 110] width 124 height 18
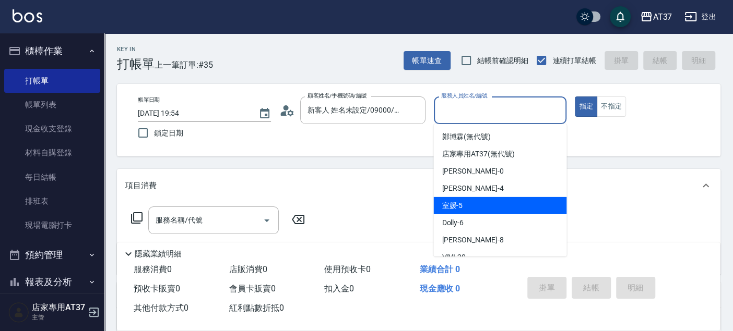
click at [493, 201] on div "室媛 -5" at bounding box center [499, 205] width 133 height 17
type input "室媛-5"
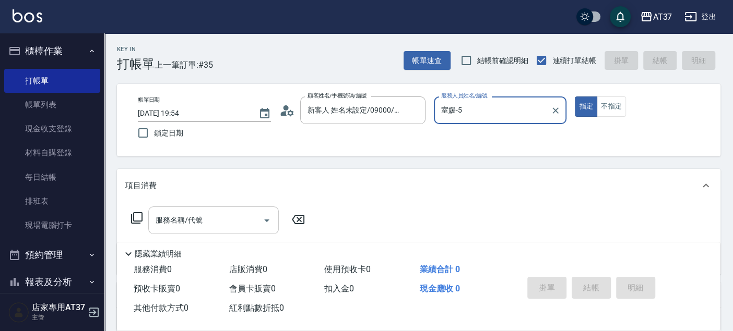
click at [189, 227] on input "服務名稱/代號" at bounding box center [205, 220] width 105 height 18
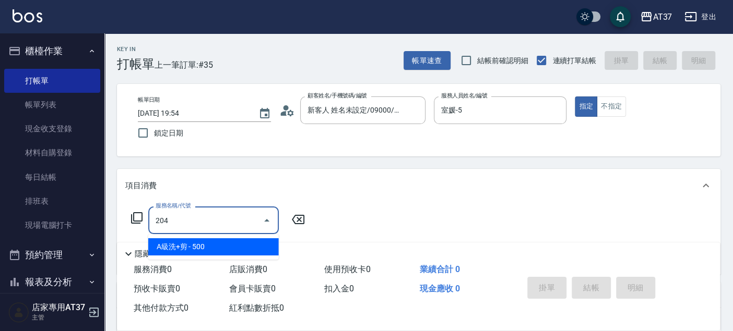
type input "A級洗+剪(204)"
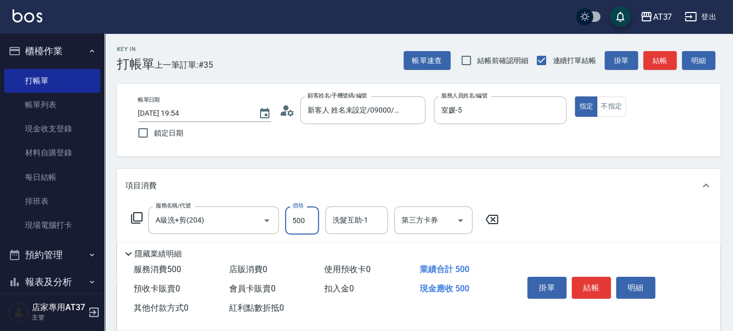
click at [656, 61] on button "結帳" at bounding box center [659, 60] width 33 height 19
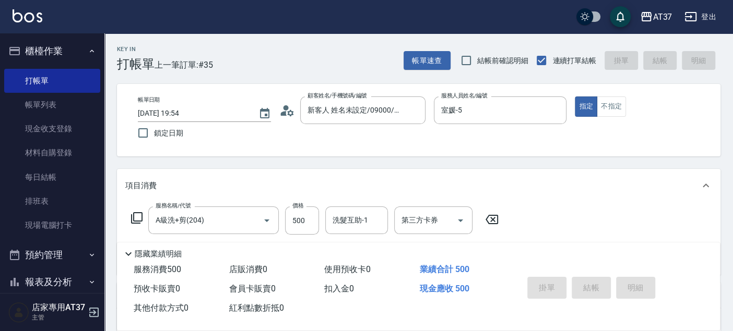
type input "2025/10/09 19:59"
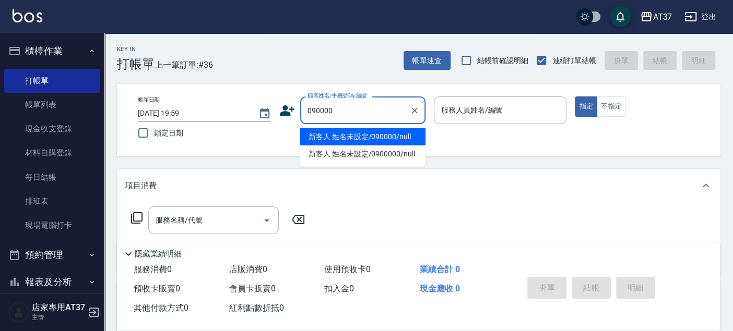
type input "新客人 姓名未設定/090000/null"
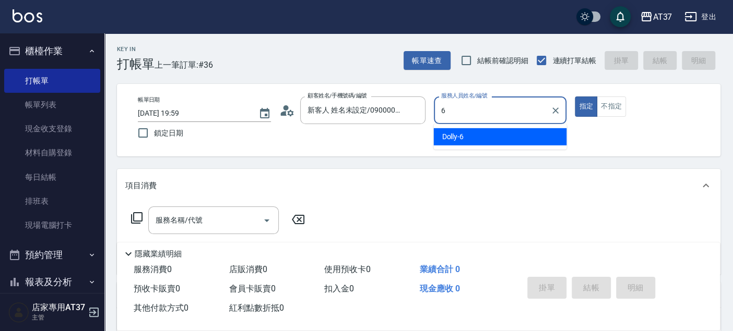
type input "6"
type button "true"
type input "Dolly-6"
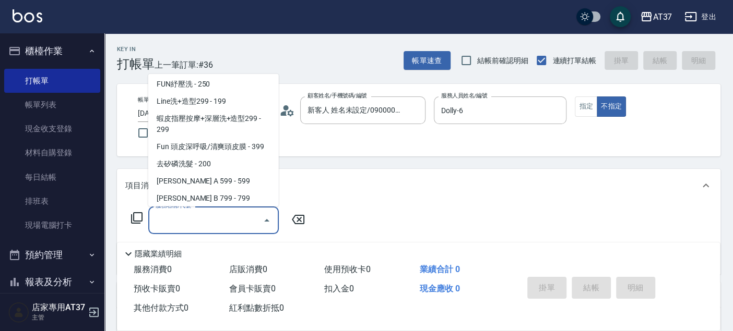
scroll to position [192, 0]
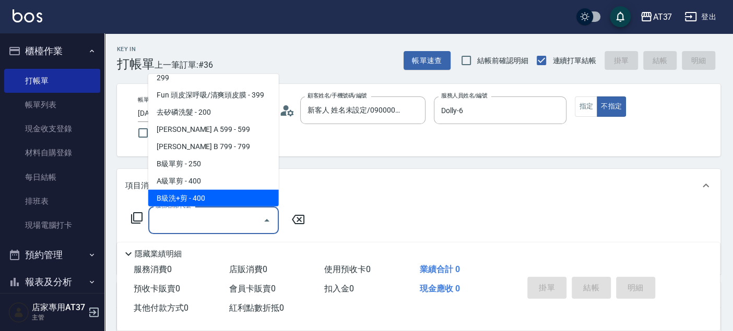
type input "B級洗+剪(203)"
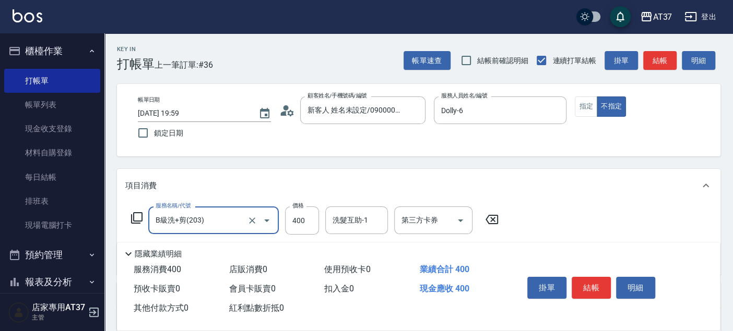
click at [656, 61] on button "結帳" at bounding box center [659, 60] width 33 height 19
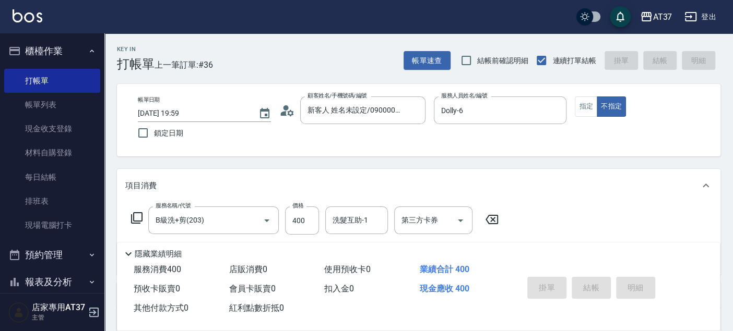
type input "2025/10/09 20:07"
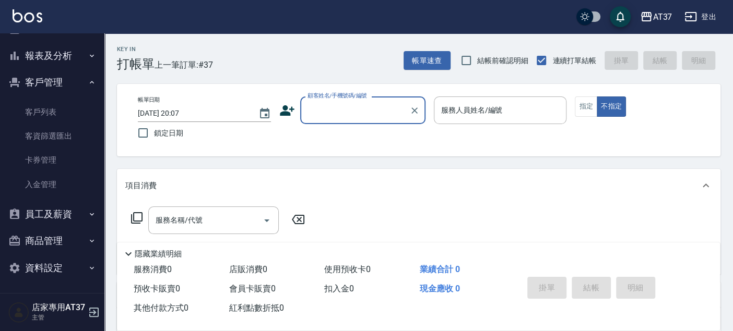
scroll to position [110, 0]
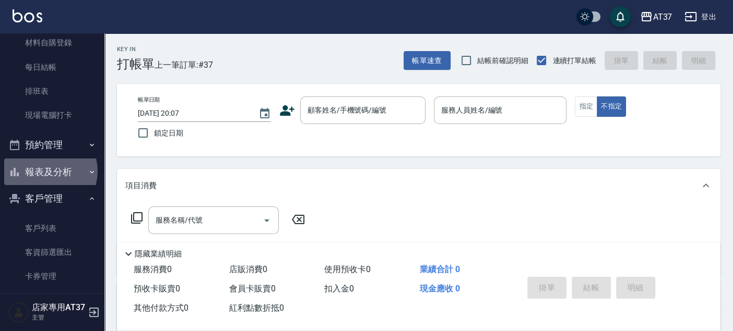
click at [46, 171] on button "報表及分析" at bounding box center [52, 172] width 96 height 27
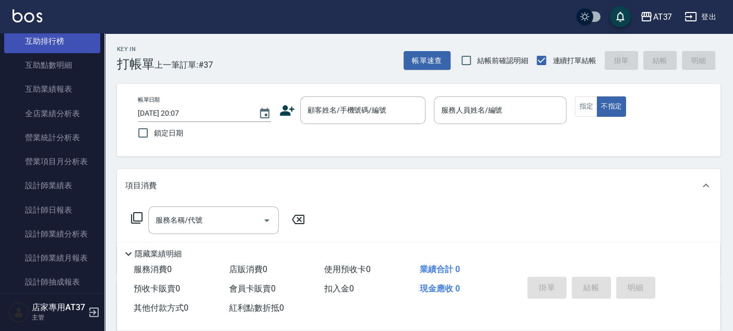
scroll to position [458, 0]
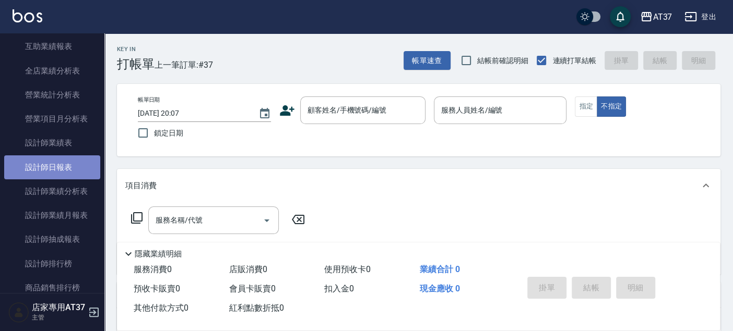
click at [69, 172] on link "設計師日報表" at bounding box center [52, 167] width 96 height 24
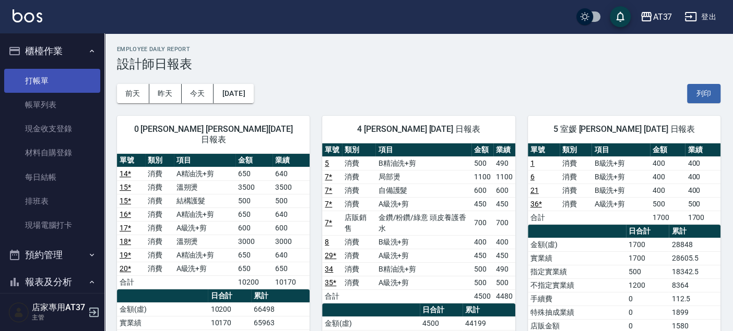
click at [53, 76] on link "打帳單" at bounding box center [52, 81] width 96 height 24
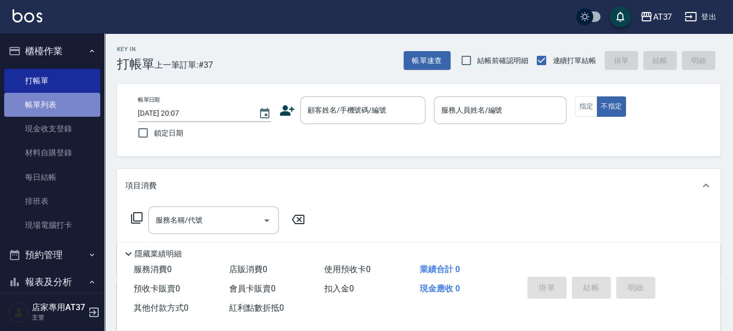
click at [61, 103] on link "帳單列表" at bounding box center [52, 105] width 96 height 24
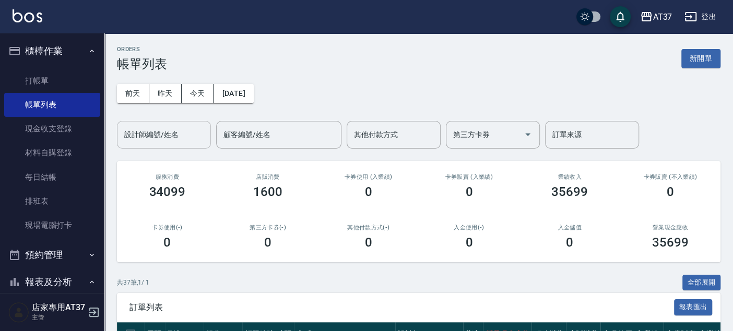
click at [175, 142] on input "設計師編號/姓名" at bounding box center [164, 135] width 85 height 18
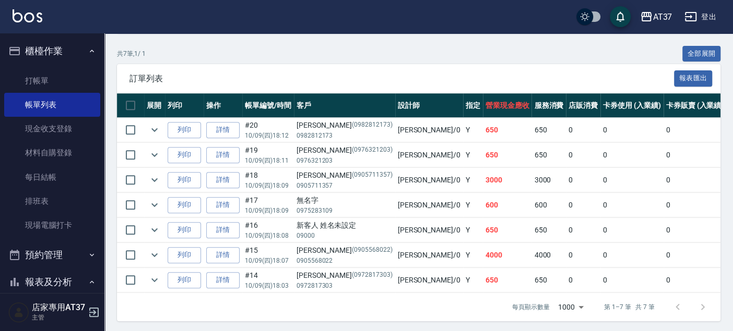
scroll to position [232, 0]
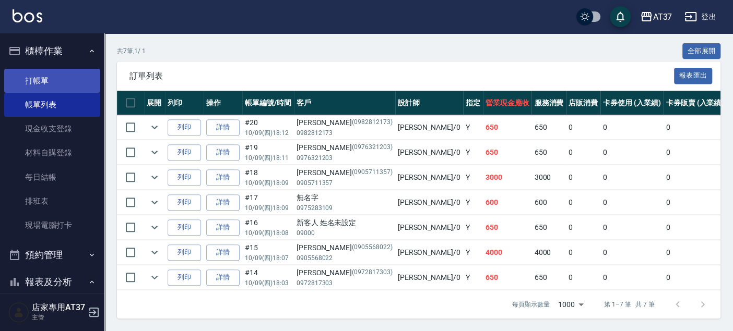
type input "NINA-0"
click at [33, 76] on link "打帳單" at bounding box center [52, 81] width 96 height 24
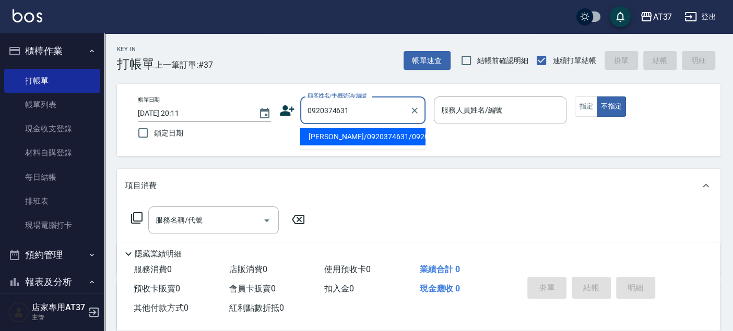
type input "簡志明/0920374631/0920374631"
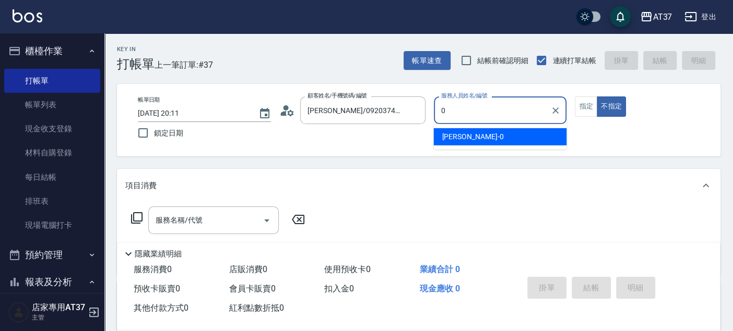
click at [473, 136] on div "NINA -0" at bounding box center [499, 136] width 133 height 17
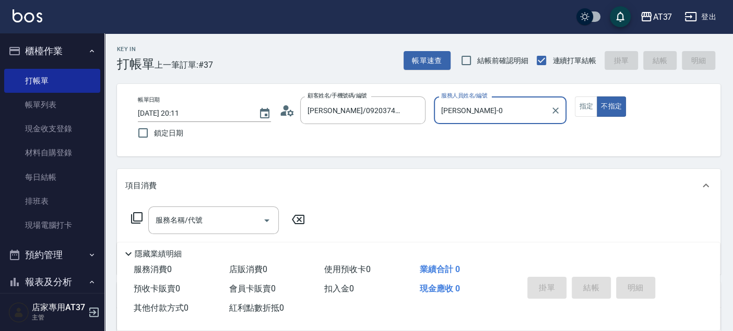
type input "NINA-0"
click at [140, 219] on icon at bounding box center [136, 218] width 13 height 13
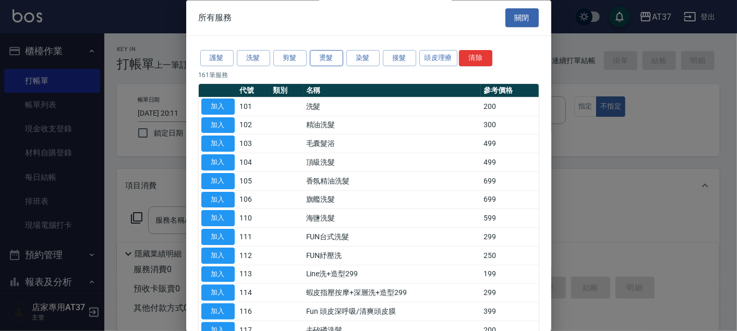
click at [327, 64] on button "燙髮" at bounding box center [326, 59] width 33 height 16
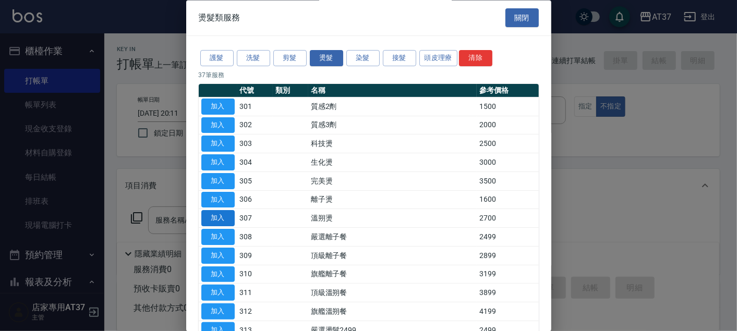
click at [221, 215] on button "加入" at bounding box center [217, 219] width 33 height 16
type input "溫朔燙(307)"
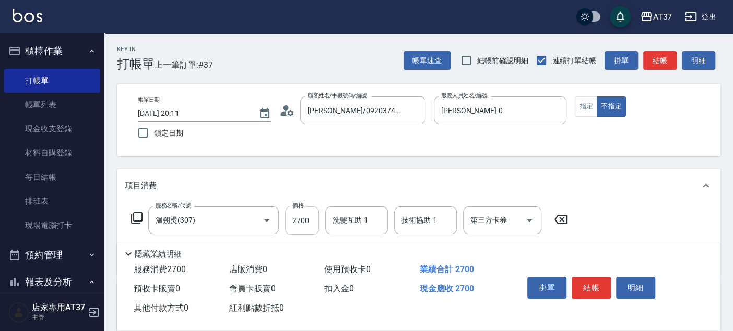
click at [298, 222] on input "2700" at bounding box center [302, 221] width 34 height 28
type input "3500"
type input "子筠-25"
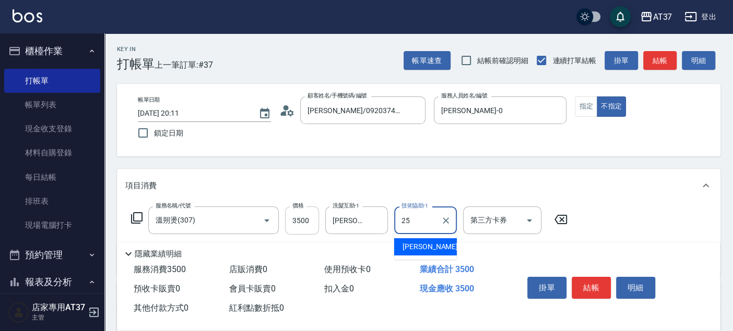
type input "子筠-25"
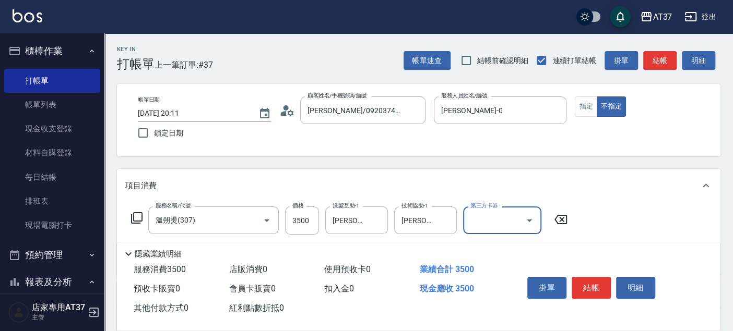
scroll to position [58, 0]
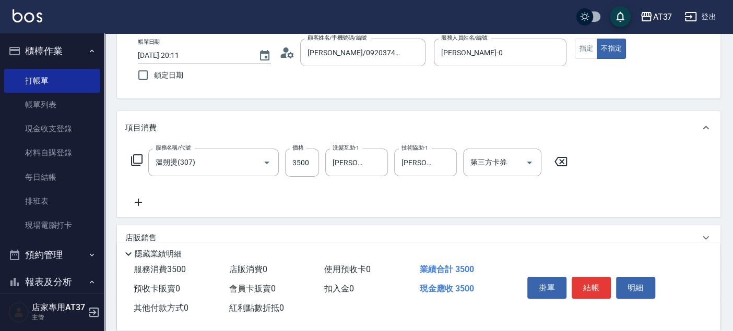
click at [139, 154] on icon at bounding box center [136, 160] width 13 height 13
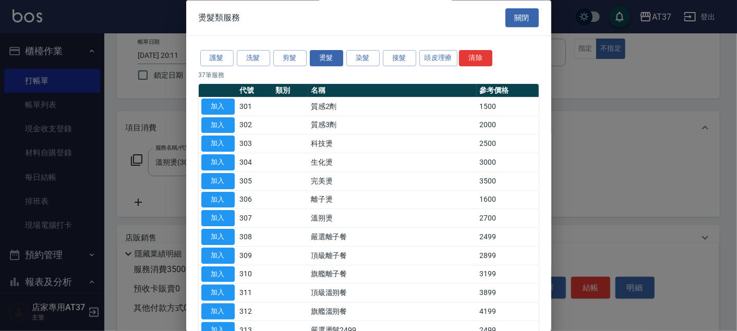
click at [219, 67] on div "護髮 洗髮 剪髮 燙髮 染髮 接髮 頭皮理療 清除" at bounding box center [369, 58] width 340 height 19
click at [220, 61] on button "護髮" at bounding box center [216, 59] width 33 height 16
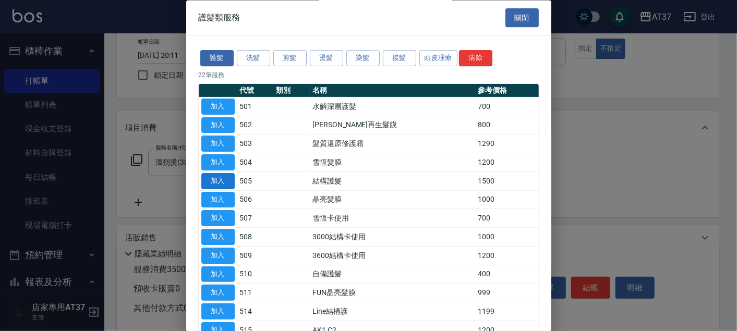
click at [229, 180] on button "加入" at bounding box center [217, 181] width 33 height 16
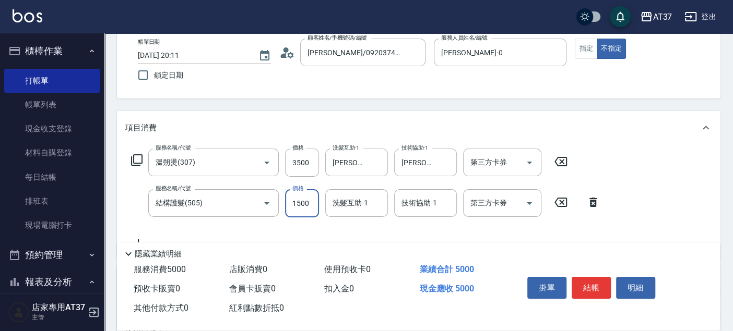
click at [297, 203] on input "1500" at bounding box center [302, 203] width 34 height 28
click at [259, 205] on button "Open" at bounding box center [266, 203] width 17 height 17
type input "200"
click at [264, 203] on icon "Open" at bounding box center [266, 203] width 13 height 13
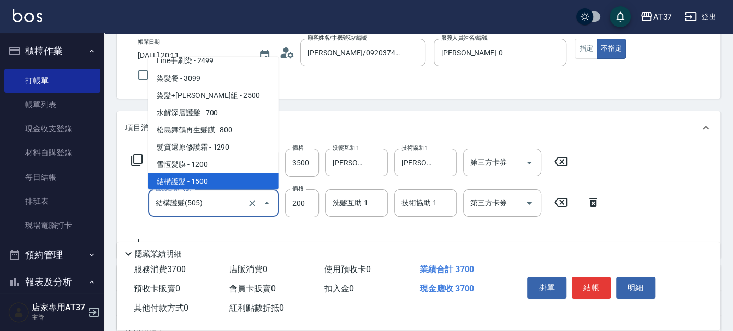
scroll to position [1341, 0]
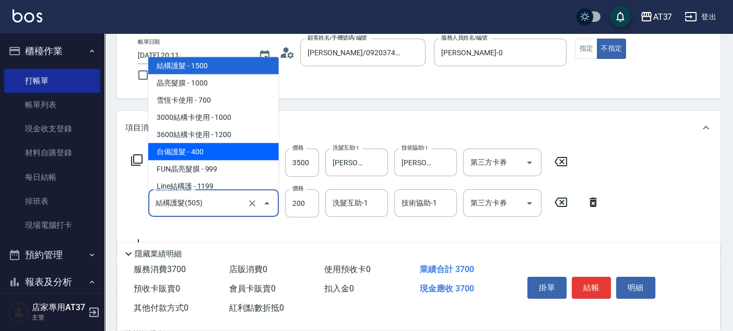
click at [209, 146] on span "自備護髮 - 400" at bounding box center [213, 151] width 130 height 17
type input "自備護髮(510)"
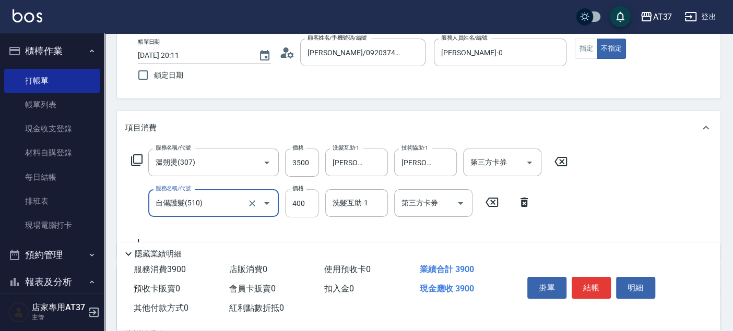
click at [294, 204] on input "400" at bounding box center [302, 203] width 34 height 28
type input "200"
click at [622, 215] on div "服務名稱/代號 溫朔燙(307) 服務名稱/代號 價格 3500 價格 洗髮互助-1 子筠-25 洗髮互助-1 技術協助-1 子筠-25 技術協助-1 第三方…" at bounding box center [418, 201] width 603 height 113
click at [592, 54] on button "指定" at bounding box center [585, 49] width 22 height 20
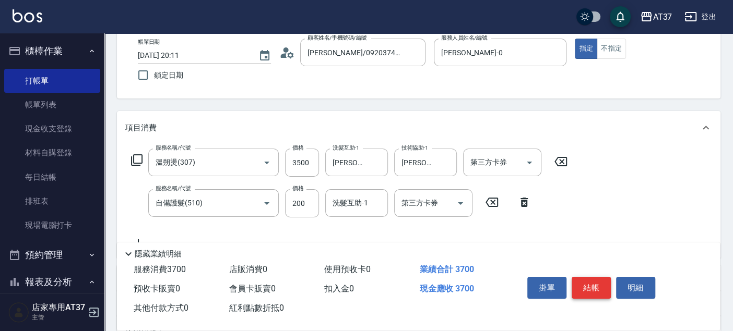
click at [593, 283] on button "結帳" at bounding box center [590, 288] width 39 height 22
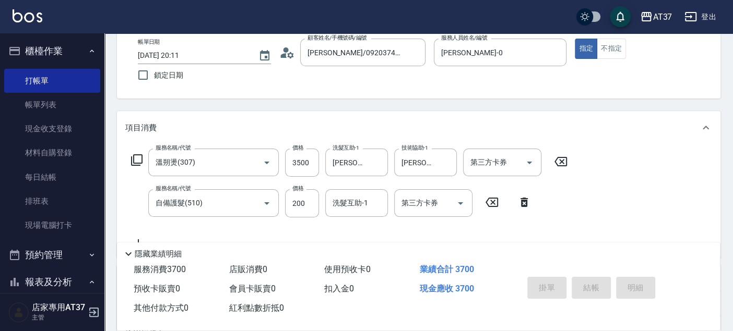
type input "2025/10/09 20:12"
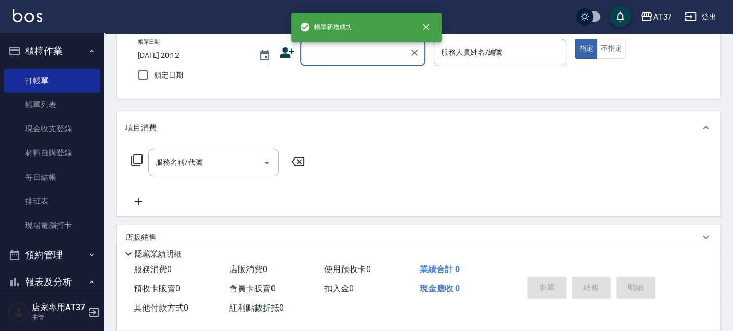
scroll to position [0, 0]
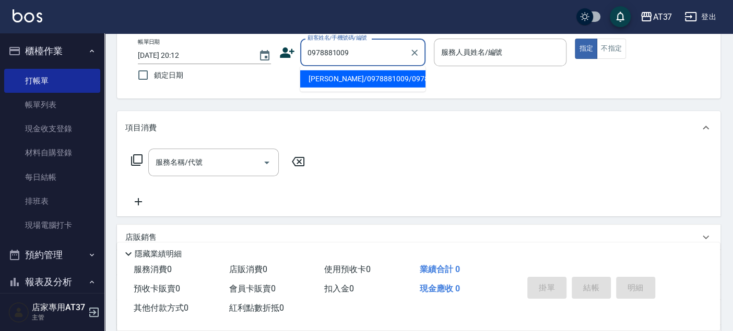
type input "郭景瑞/0978881009/0978881009"
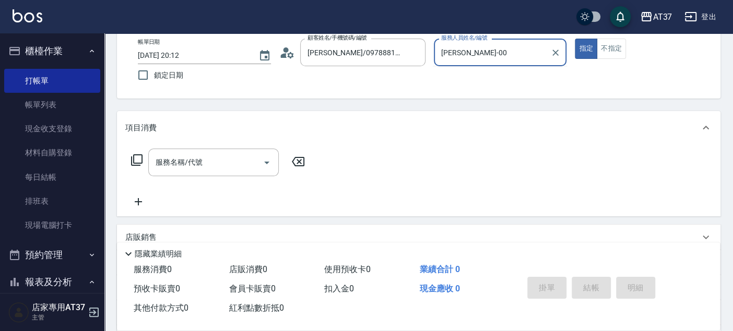
type input "NINA-0"
click at [204, 166] on input "服務名稱/代號" at bounding box center [205, 162] width 105 height 18
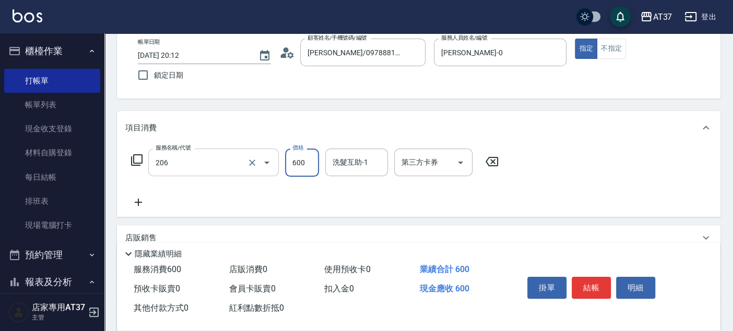
type input "A精油洗+剪(206)"
type input "650"
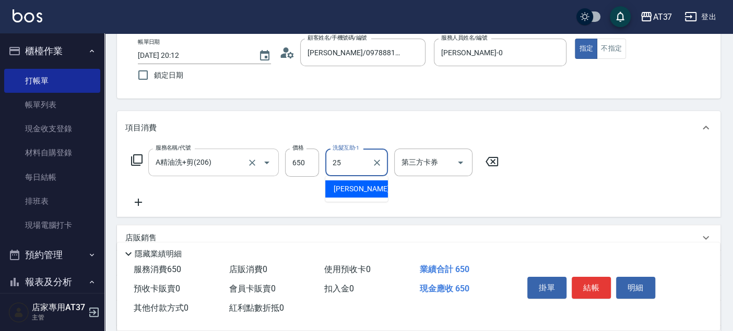
type input "子筠-25"
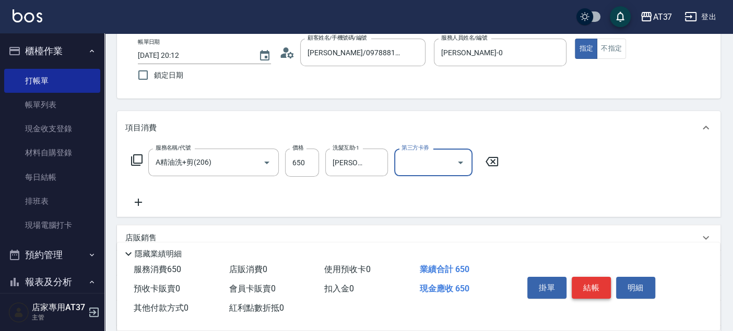
click at [592, 283] on button "結帳" at bounding box center [590, 288] width 39 height 22
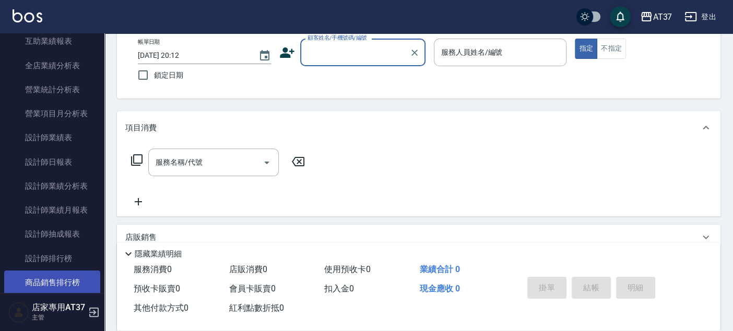
scroll to position [522, 0]
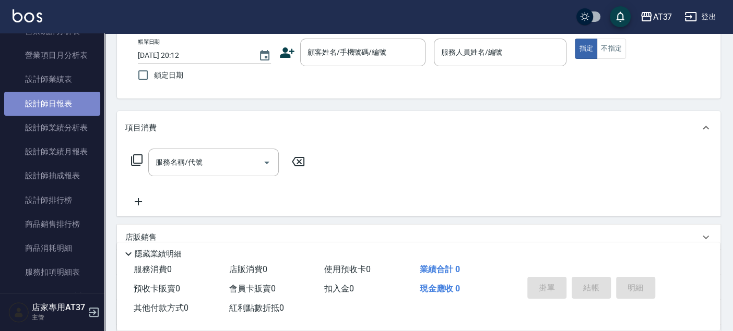
click at [61, 110] on link "設計師日報表" at bounding box center [52, 104] width 96 height 24
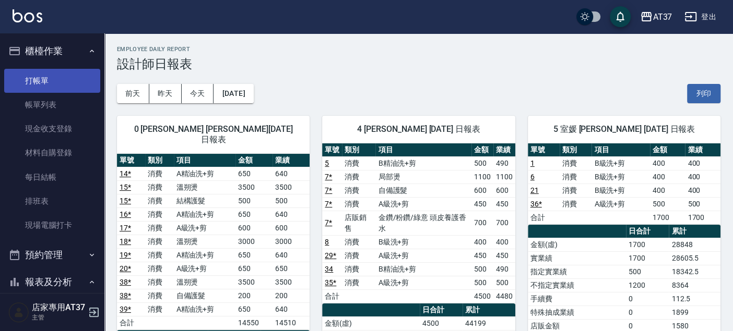
click at [58, 73] on link "打帳單" at bounding box center [52, 81] width 96 height 24
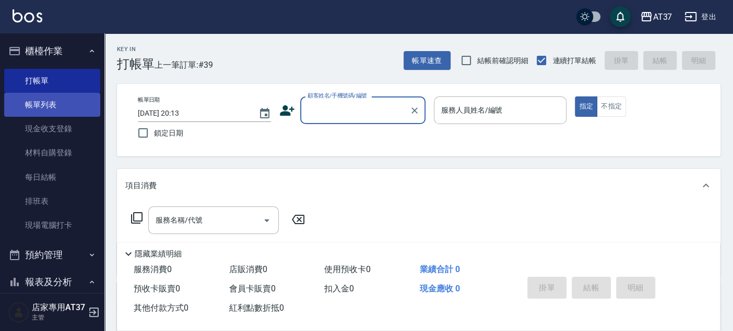
click at [44, 104] on link "帳單列表" at bounding box center [52, 105] width 96 height 24
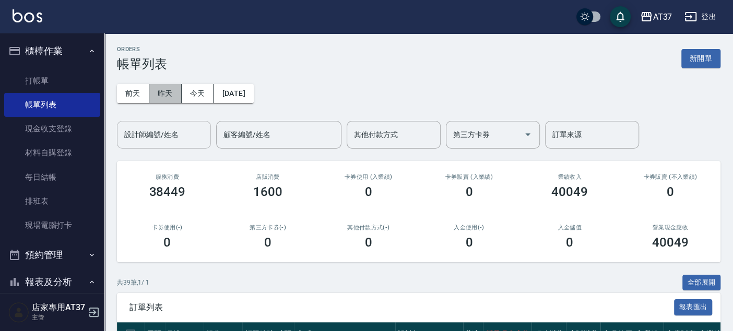
click at [172, 87] on button "昨天" at bounding box center [165, 93] width 32 height 19
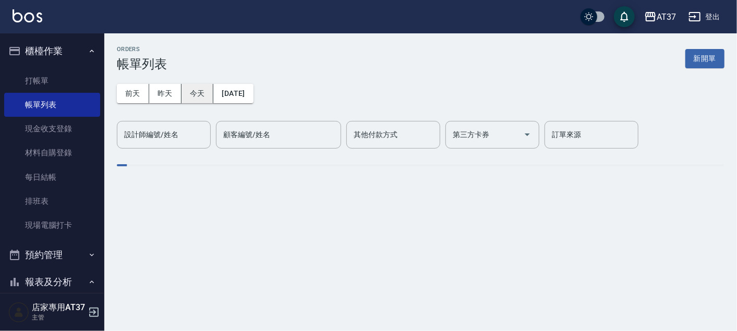
click at [197, 100] on button "今天" at bounding box center [198, 93] width 32 height 19
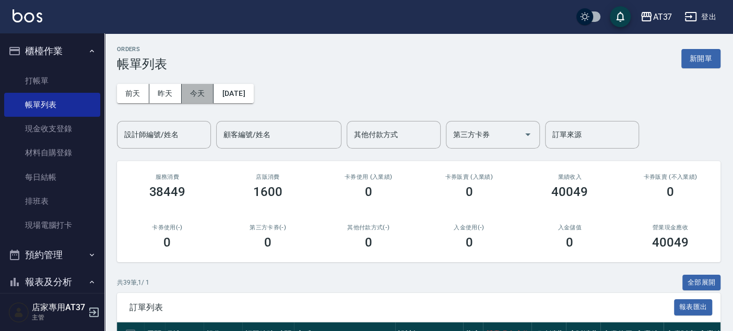
click at [199, 101] on button "今天" at bounding box center [198, 93] width 32 height 19
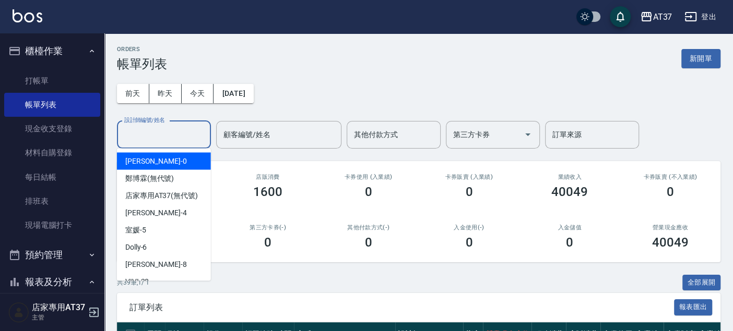
click at [202, 141] on input "設計師編號/姓名" at bounding box center [164, 135] width 85 height 18
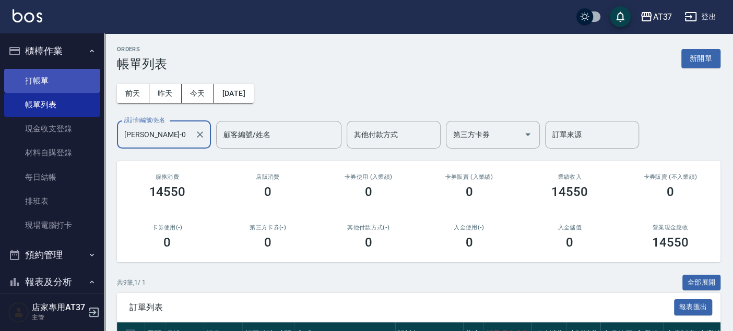
type input "NINA-0"
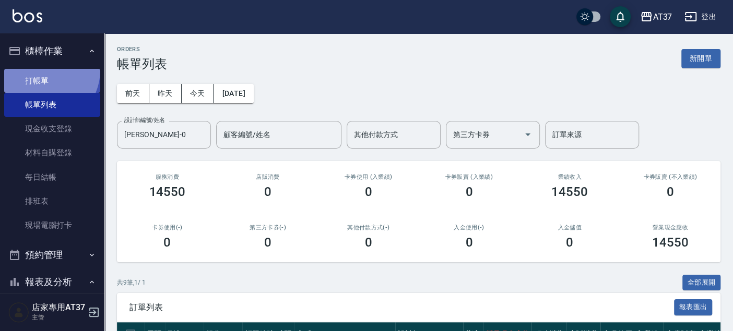
click at [43, 70] on link "打帳單" at bounding box center [52, 81] width 96 height 24
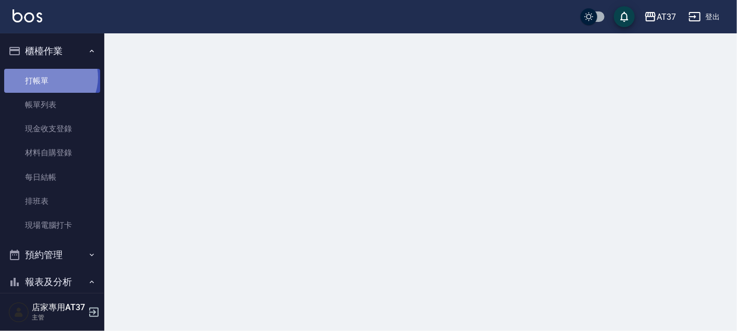
click at [47, 78] on link "打帳單" at bounding box center [52, 81] width 96 height 24
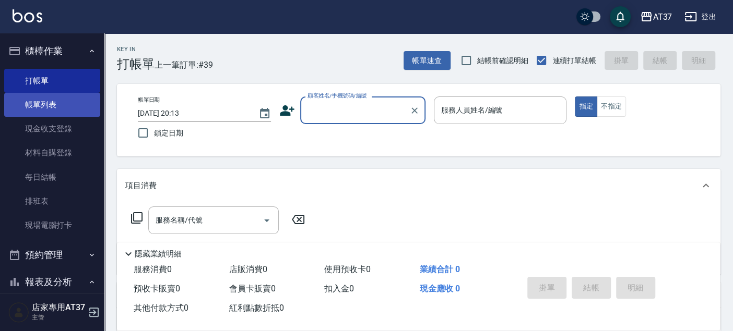
click at [69, 108] on link "帳單列表" at bounding box center [52, 105] width 96 height 24
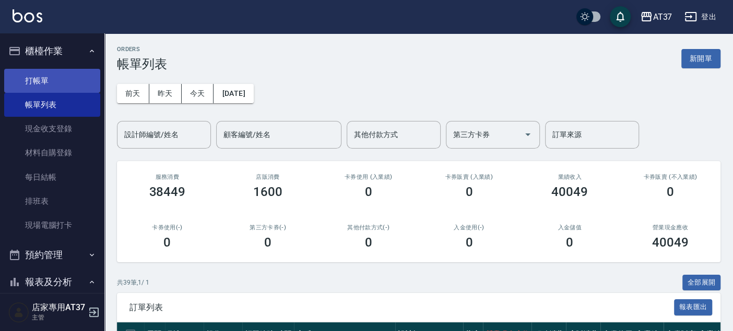
click at [56, 82] on link "打帳單" at bounding box center [52, 81] width 96 height 24
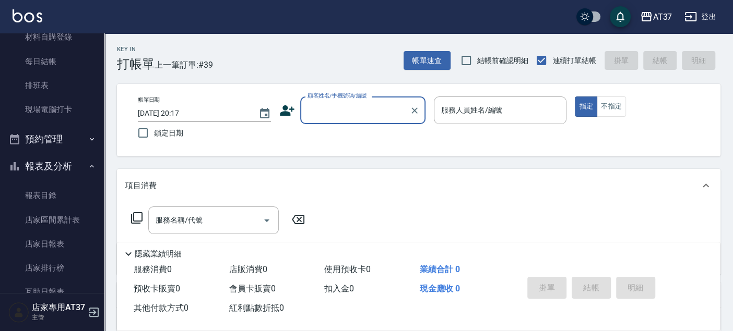
scroll to position [174, 0]
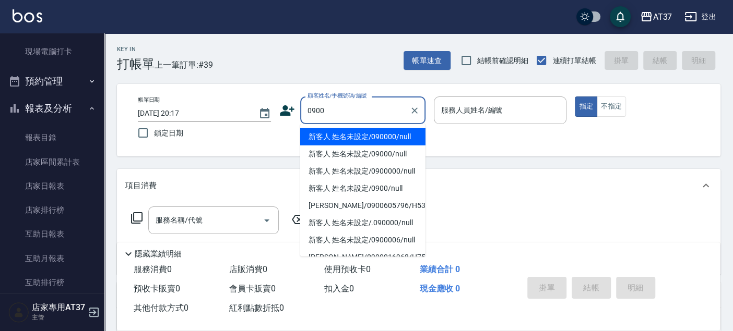
click at [380, 135] on li "新客人 姓名未設定/090000/null" at bounding box center [362, 136] width 125 height 17
type input "新客人 姓名未設定/090000/null"
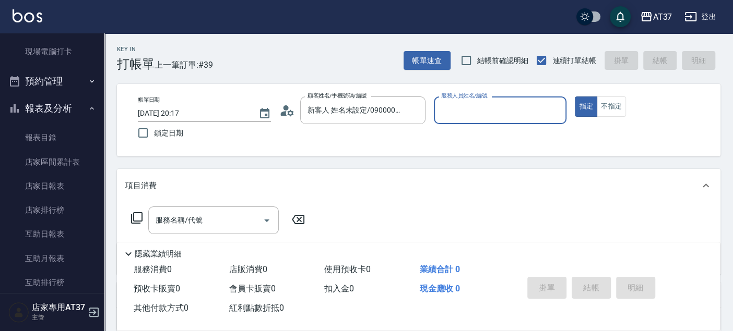
click at [446, 107] on input "服務人員姓名/編號" at bounding box center [500, 110] width 124 height 18
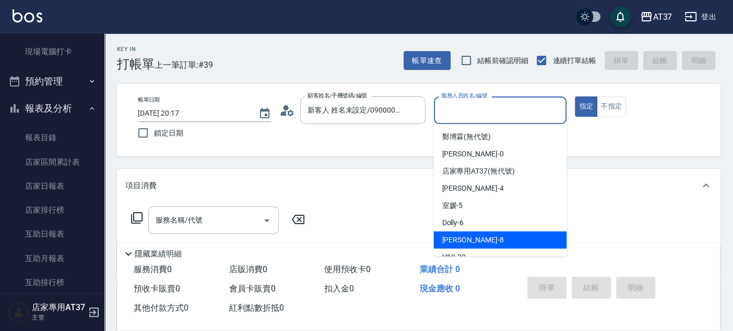
click at [476, 232] on div "Peggy -8" at bounding box center [499, 240] width 133 height 17
type input "Peggy-8"
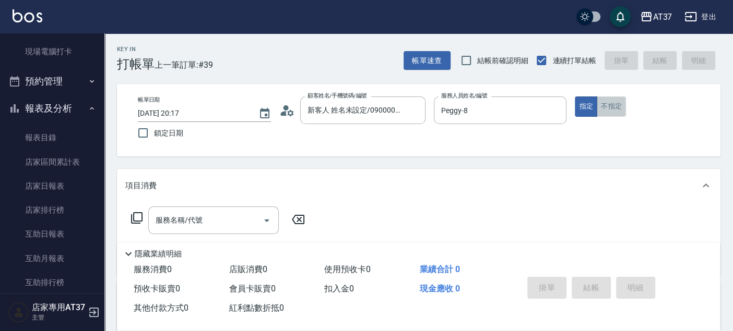
click at [610, 107] on button "不指定" at bounding box center [610, 107] width 29 height 20
click at [181, 223] on div "服務名稱/代號 服務名稱/代號" at bounding box center [213, 221] width 130 height 28
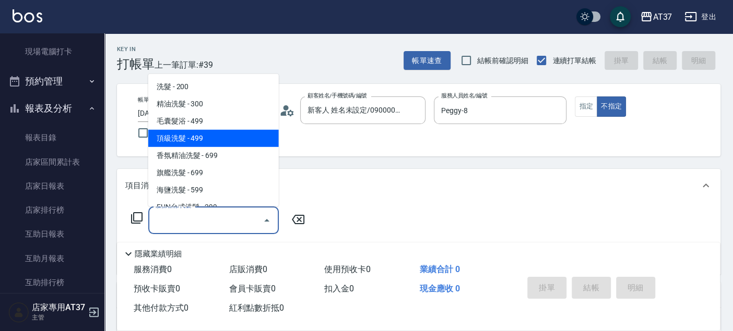
click at [209, 136] on span "頂級洗髮 - 499" at bounding box center [213, 138] width 130 height 17
type input "頂級洗髮(104)"
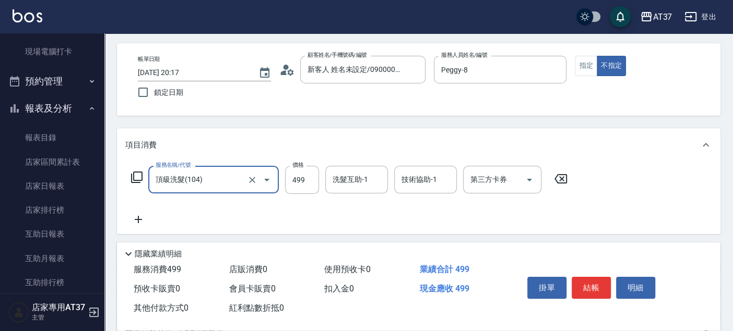
scroll to position [58, 0]
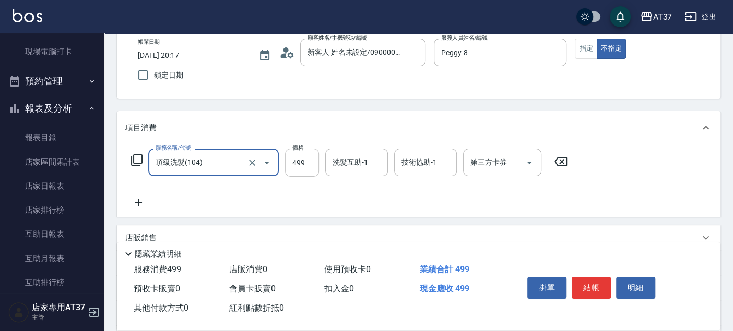
click at [307, 162] on input "499" at bounding box center [302, 163] width 34 height 28
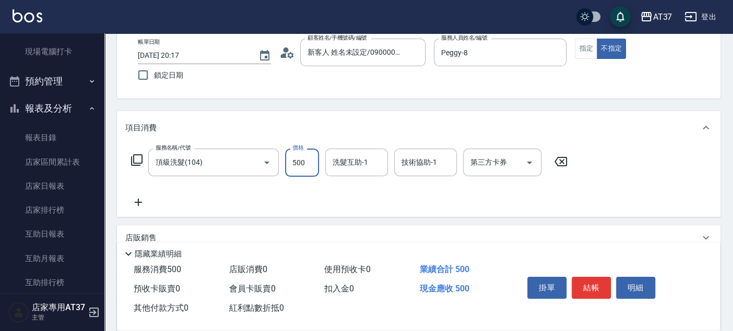
type input "500"
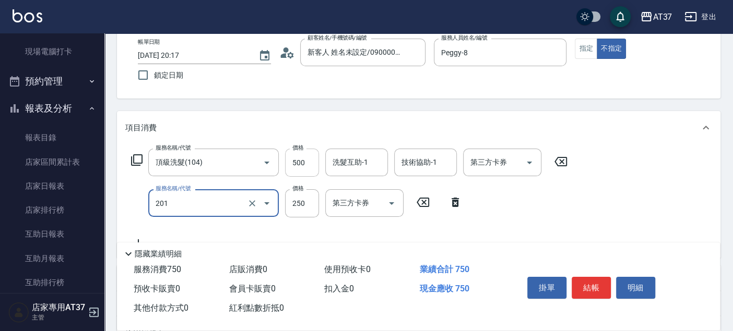
type input "B級單剪(201)"
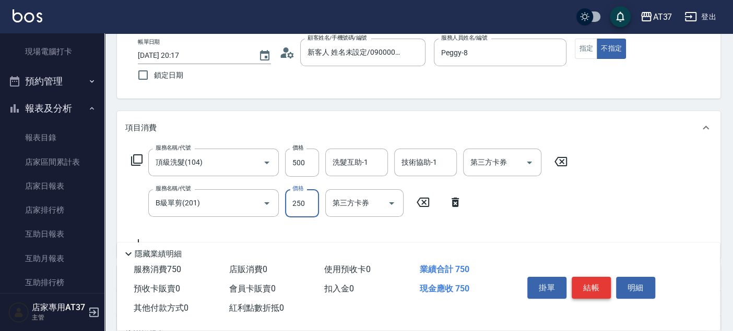
click at [598, 278] on button "結帳" at bounding box center [590, 288] width 39 height 22
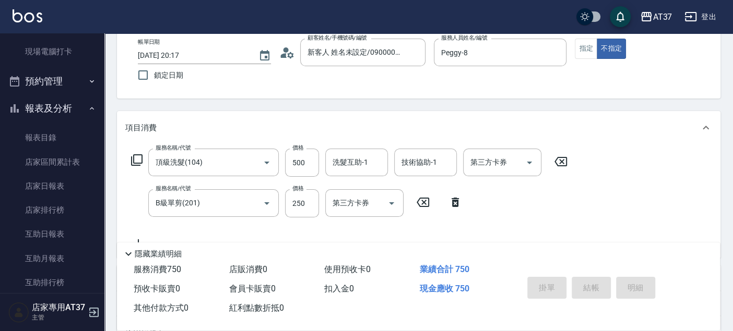
type input "2025/10/09 20:20"
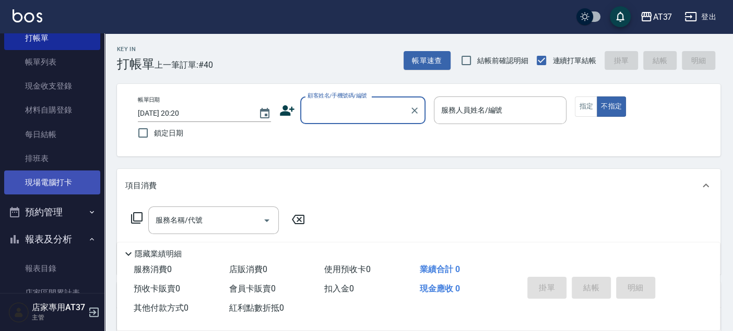
scroll to position [0, 0]
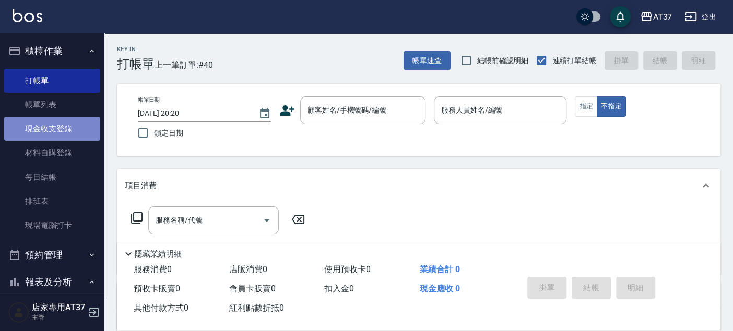
click at [70, 123] on link "現金收支登錄" at bounding box center [52, 129] width 96 height 24
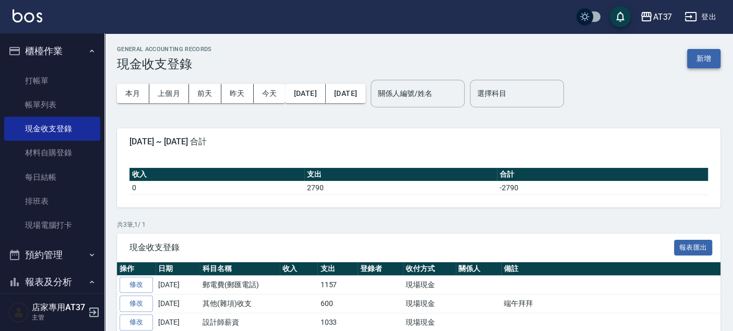
click at [711, 60] on button "新增" at bounding box center [703, 58] width 33 height 19
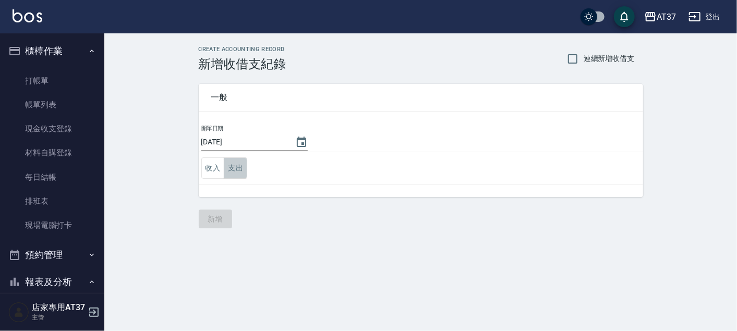
click at [245, 169] on button "支出" at bounding box center [235, 168] width 23 height 21
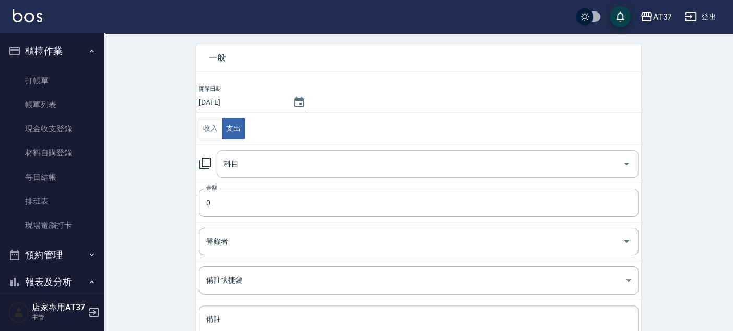
scroll to position [58, 0]
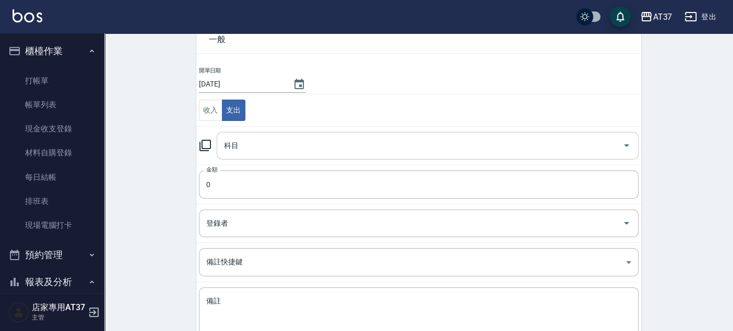
click at [270, 132] on div "科目" at bounding box center [428, 146] width 422 height 28
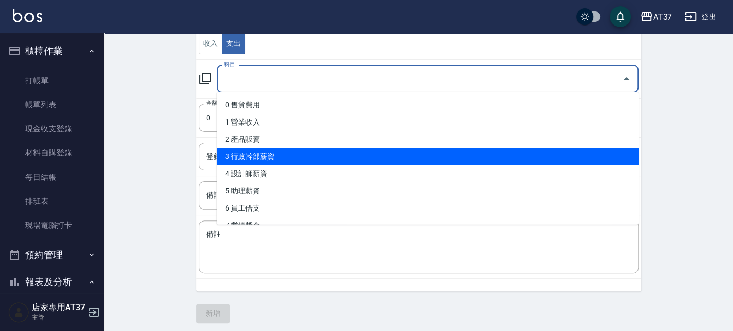
scroll to position [127, 0]
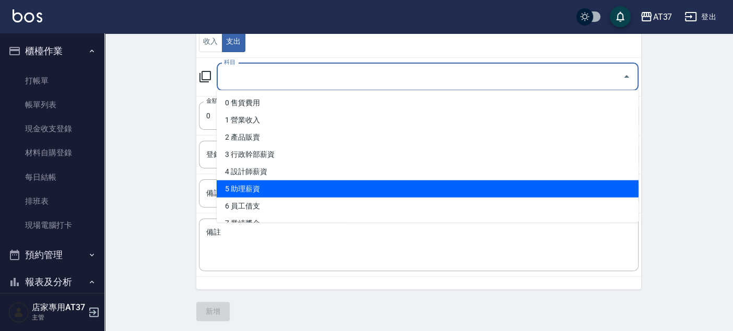
click at [272, 187] on li "5 助理薪資" at bounding box center [428, 189] width 422 height 17
type input "5 助理薪資"
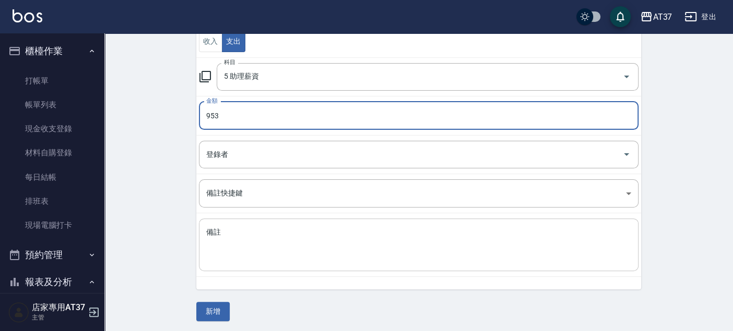
type input "953"
click at [256, 242] on textarea "備註" at bounding box center [418, 244] width 425 height 35
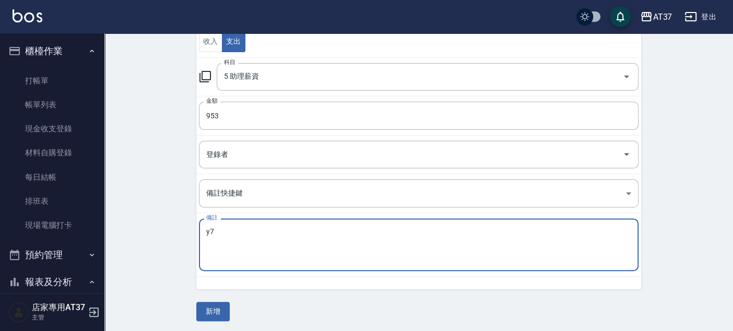
type textarea "y"
type textarea "子筠"
click at [225, 307] on button "新增" at bounding box center [212, 311] width 33 height 19
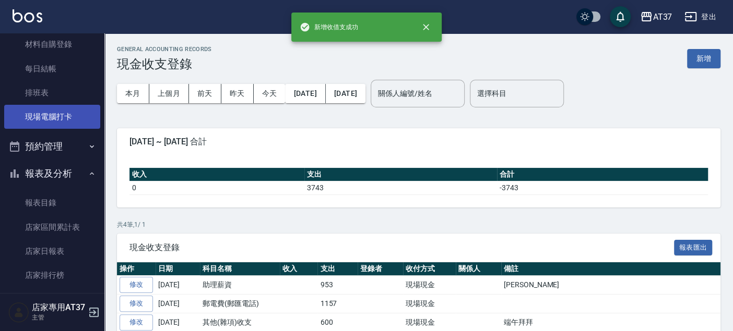
scroll to position [116, 0]
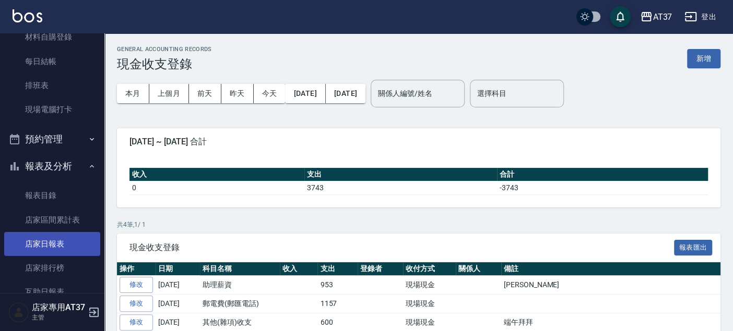
click at [61, 234] on link "店家日報表" at bounding box center [52, 244] width 96 height 24
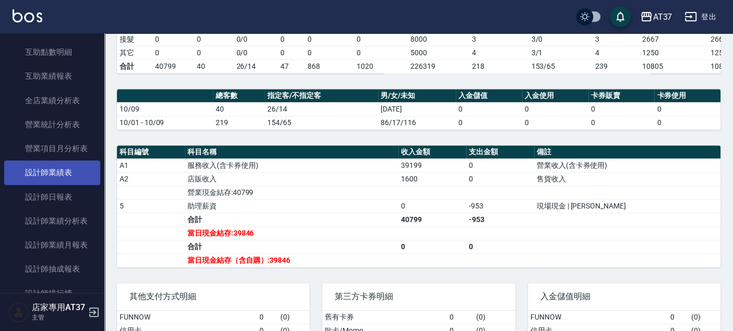
scroll to position [463, 0]
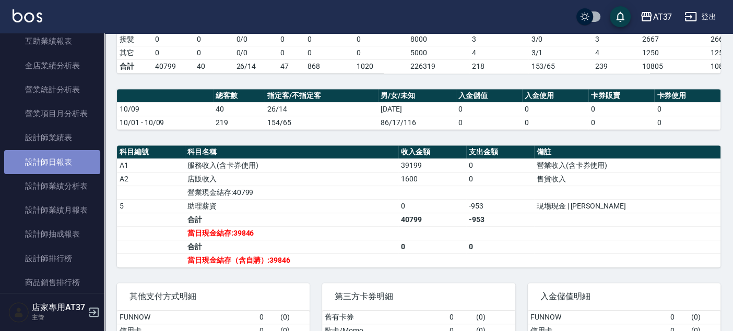
click at [73, 167] on link "設計師日報表" at bounding box center [52, 162] width 96 height 24
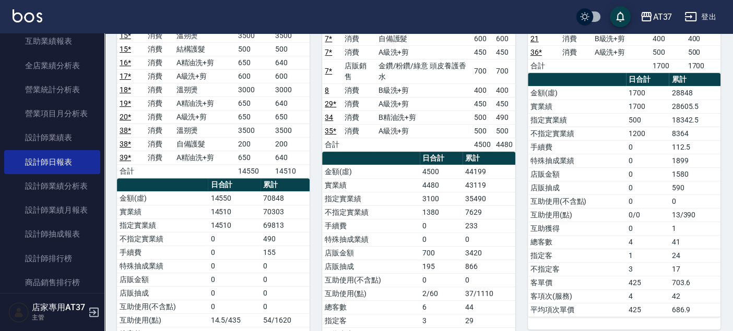
scroll to position [116, 0]
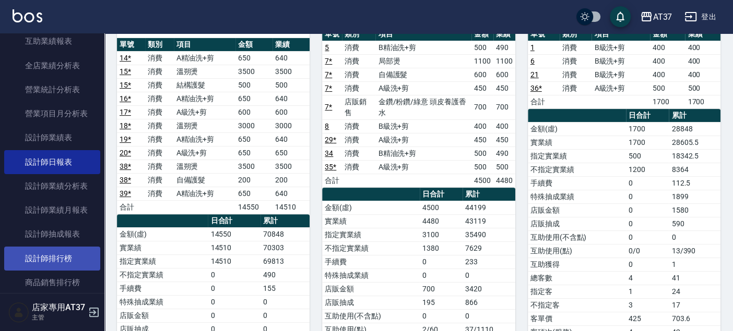
click at [69, 252] on link "設計師排行榜" at bounding box center [52, 259] width 96 height 24
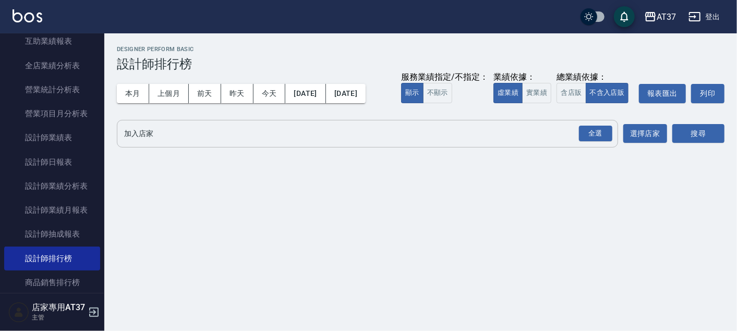
click at [167, 125] on input "加入店家" at bounding box center [360, 134] width 476 height 18
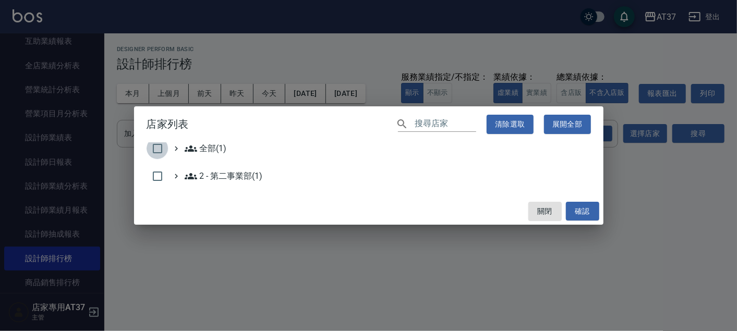
click at [155, 144] on input "checkbox" at bounding box center [158, 149] width 22 height 22
checkbox input "true"
click at [578, 212] on button "確認" at bounding box center [582, 211] width 33 height 19
checkbox input "false"
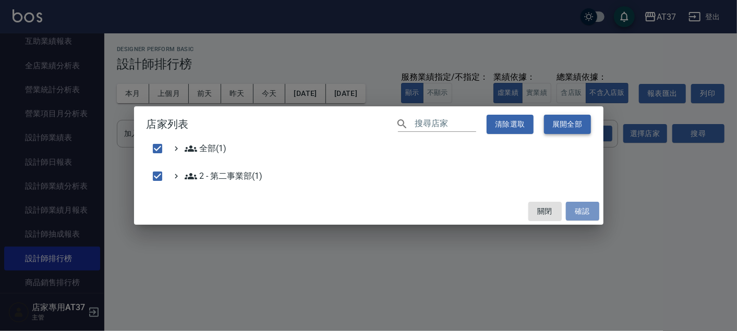
checkbox input "false"
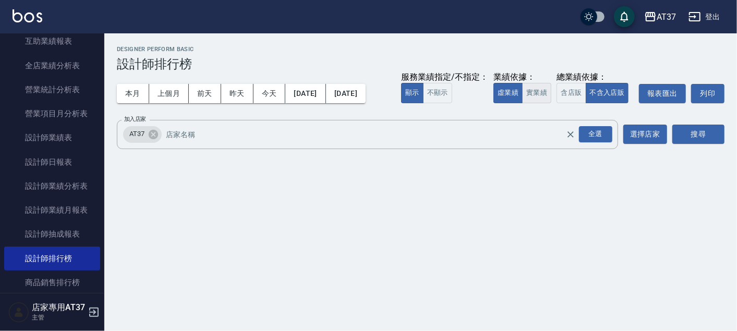
click at [545, 97] on button "實業績" at bounding box center [536, 93] width 29 height 20
click at [693, 134] on button "搜尋" at bounding box center [699, 134] width 52 height 19
